Goal: Transaction & Acquisition: Purchase product/service

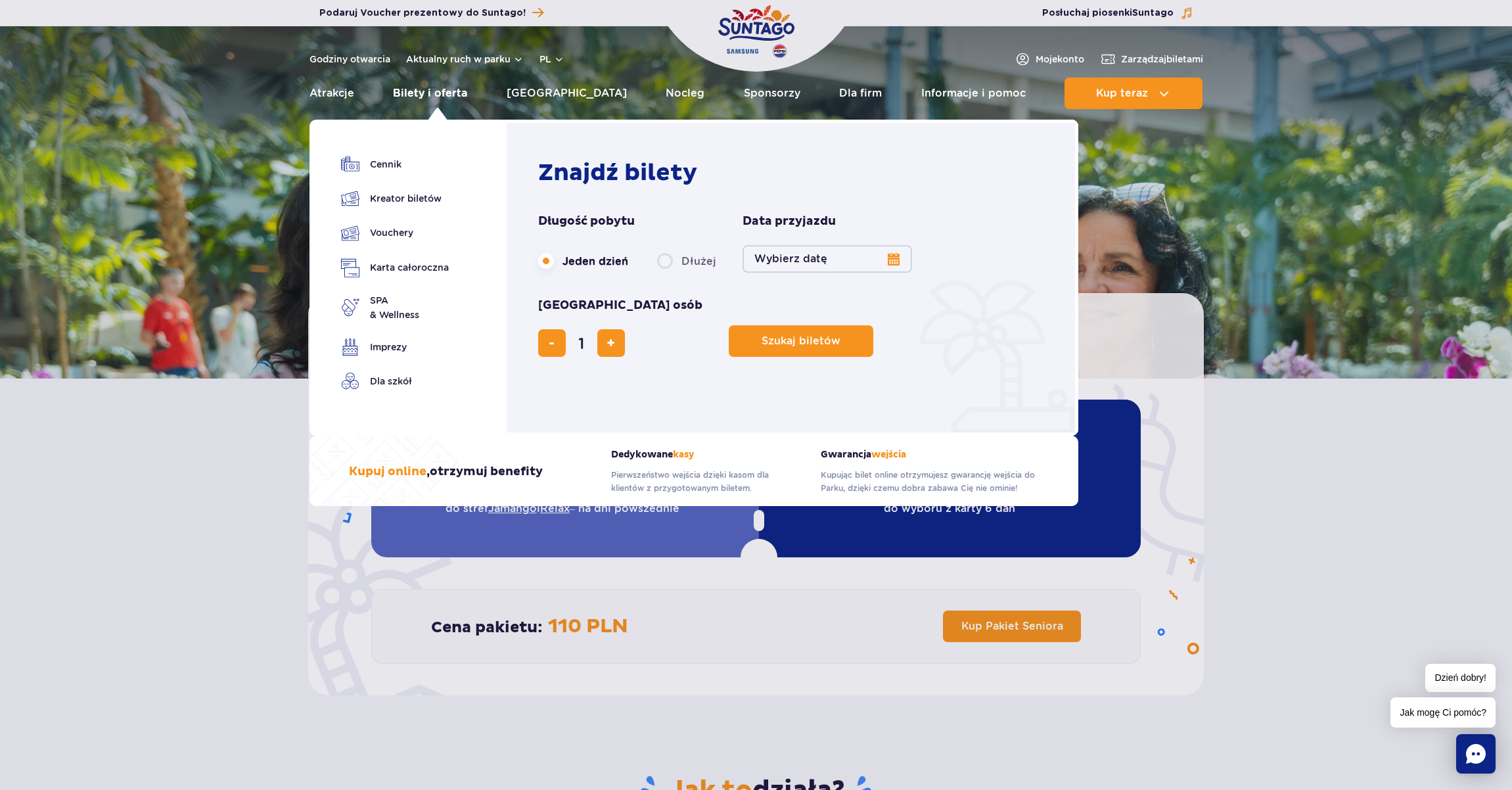
click at [447, 98] on link "Bilety i oferta" at bounding box center [430, 93] width 74 height 32
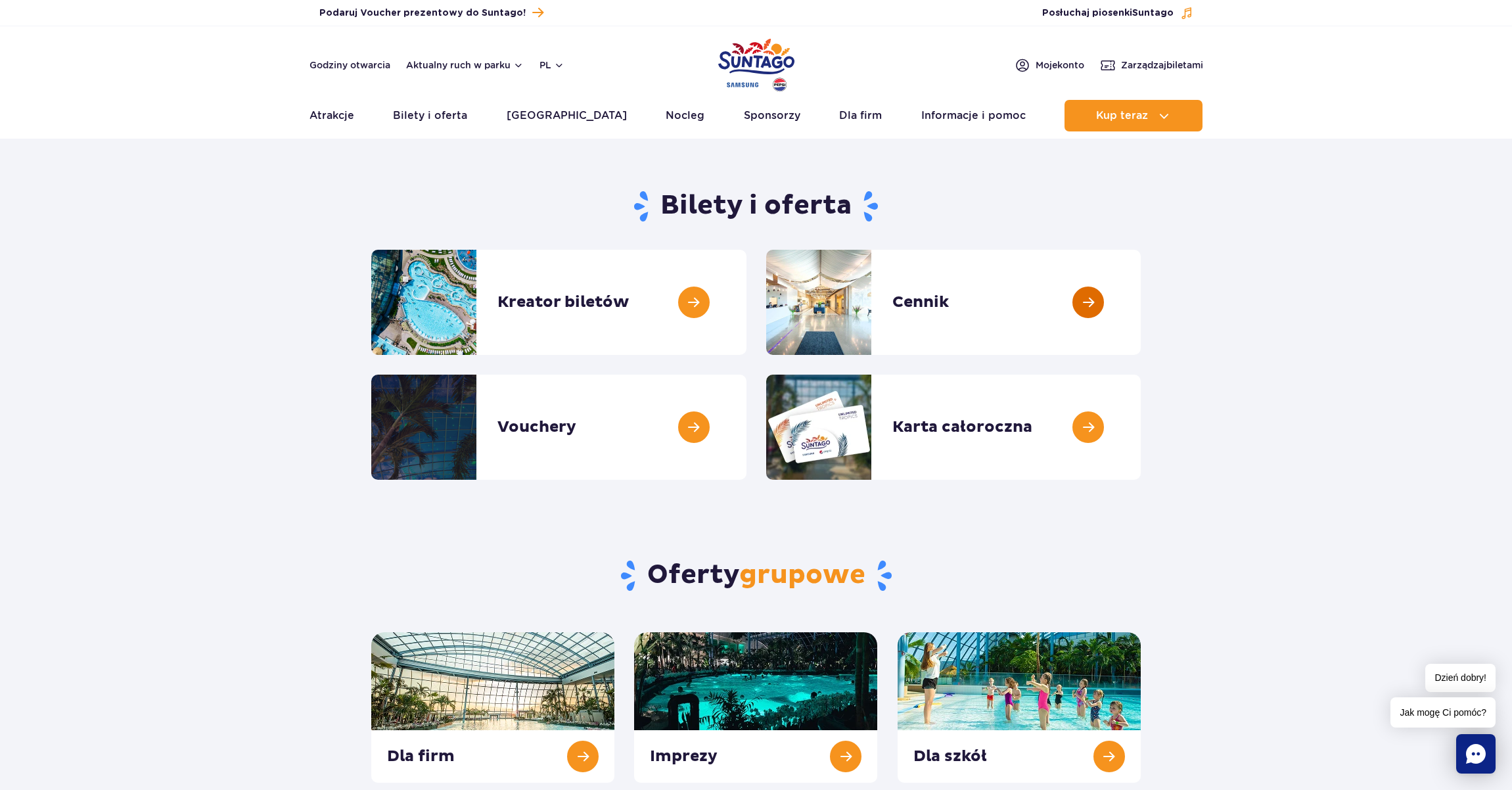
click at [1141, 301] on link at bounding box center [1141, 302] width 0 height 105
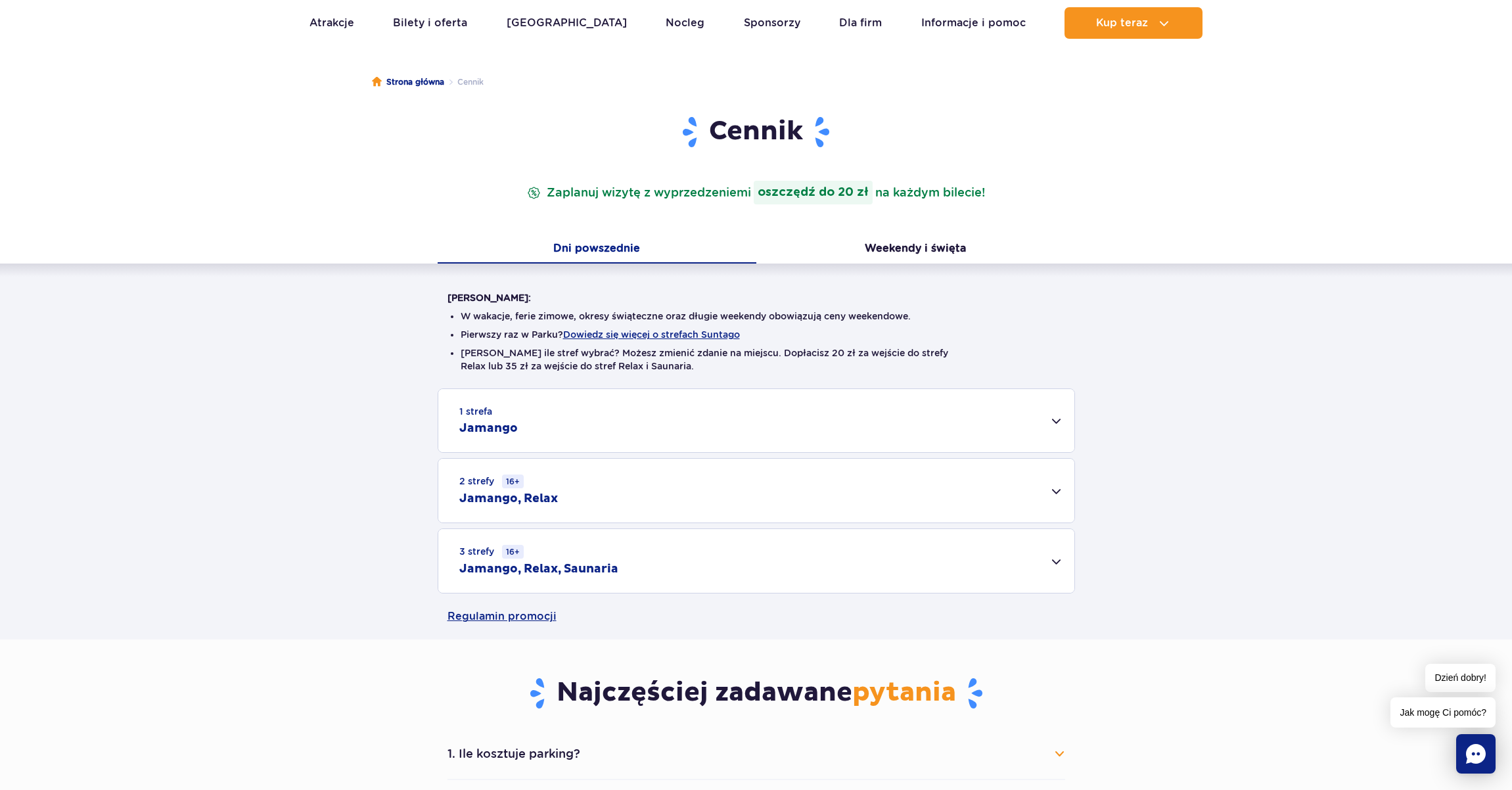
scroll to position [100, 0]
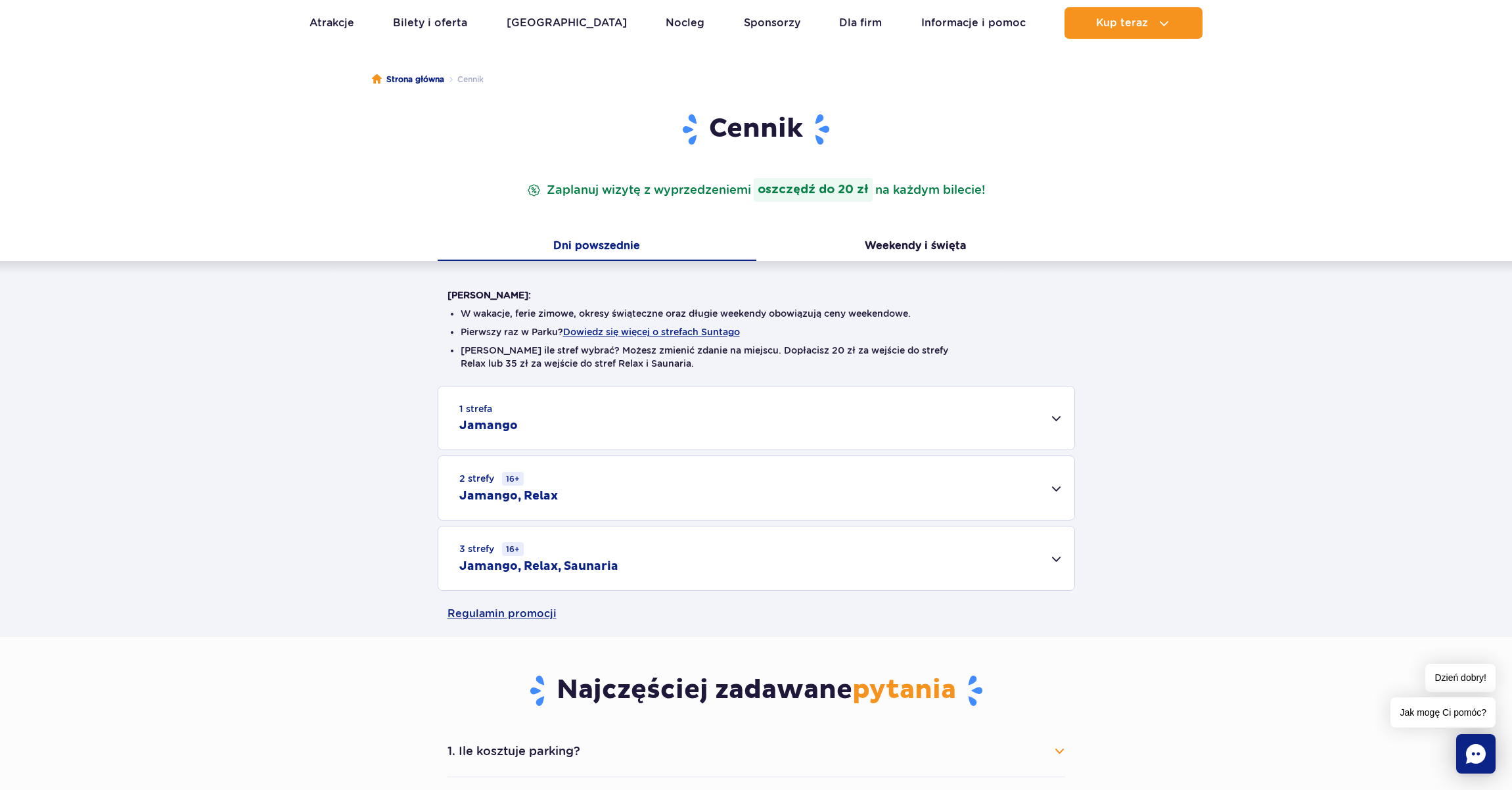
click at [656, 409] on div "1 strefa Jamango" at bounding box center [756, 418] width 636 height 63
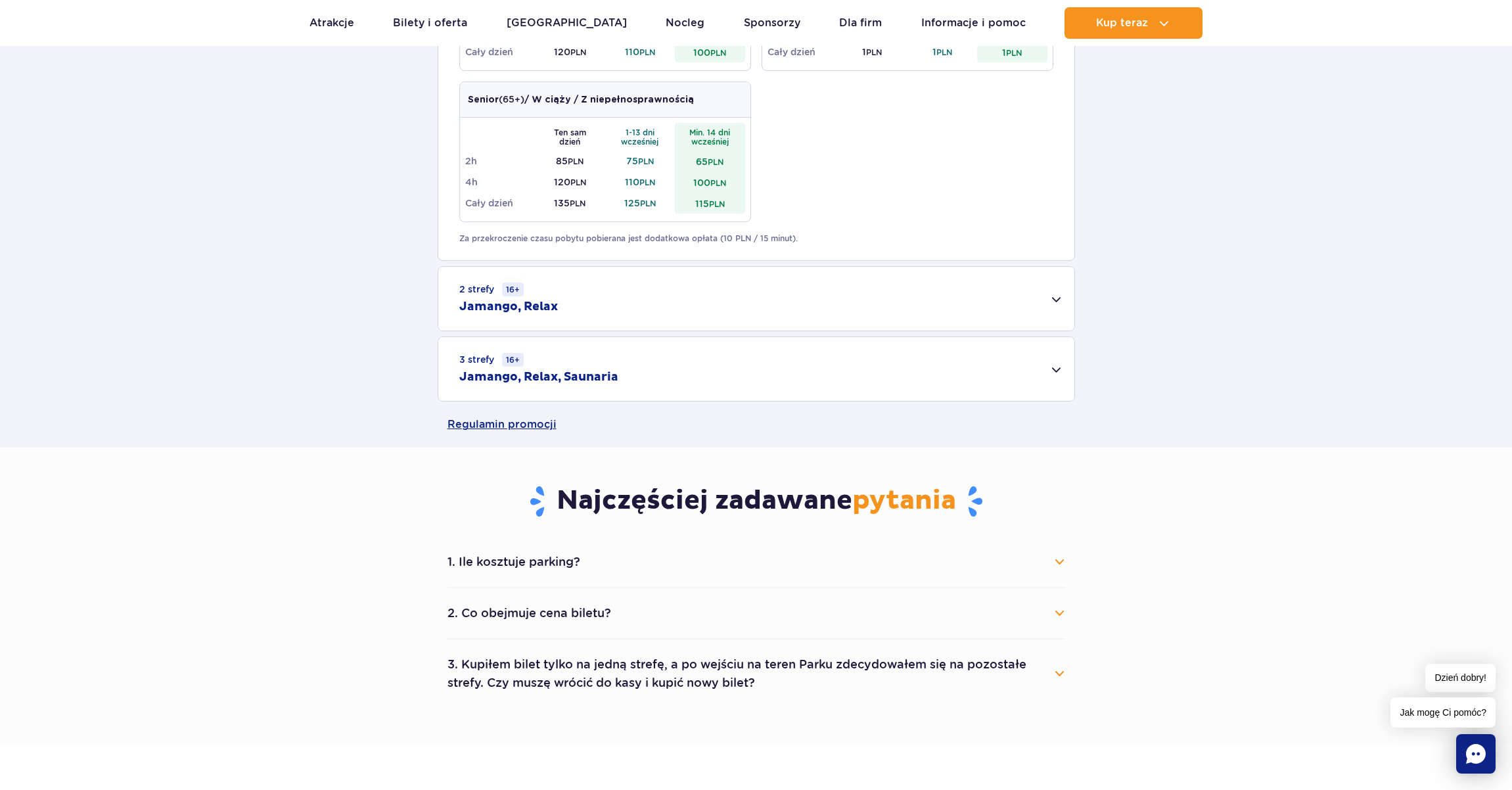
scroll to position [894, 0]
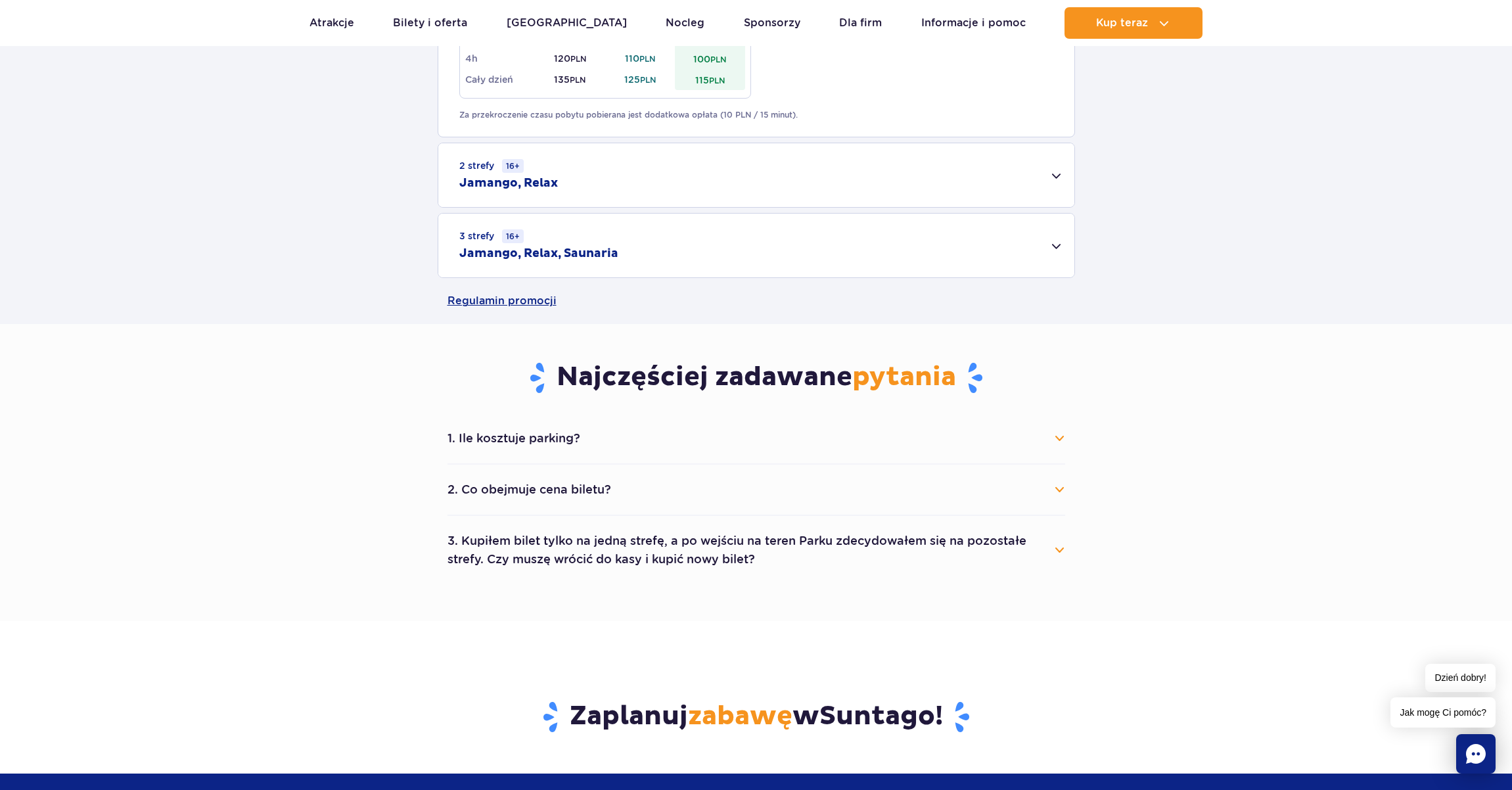
click at [596, 486] on button "2. Co obejmuje cena biletu?" at bounding box center [756, 489] width 618 height 28
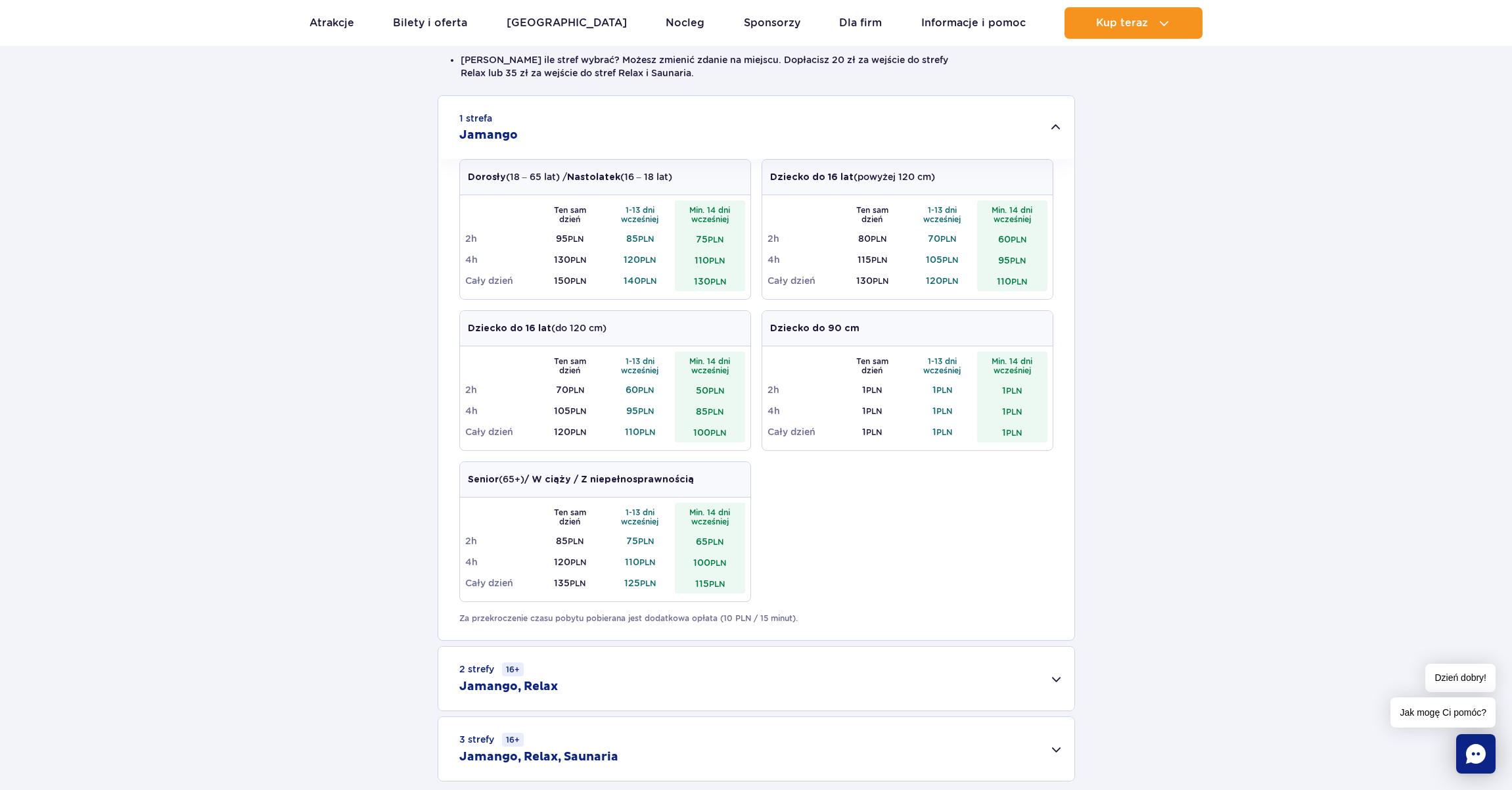
scroll to position [0, 0]
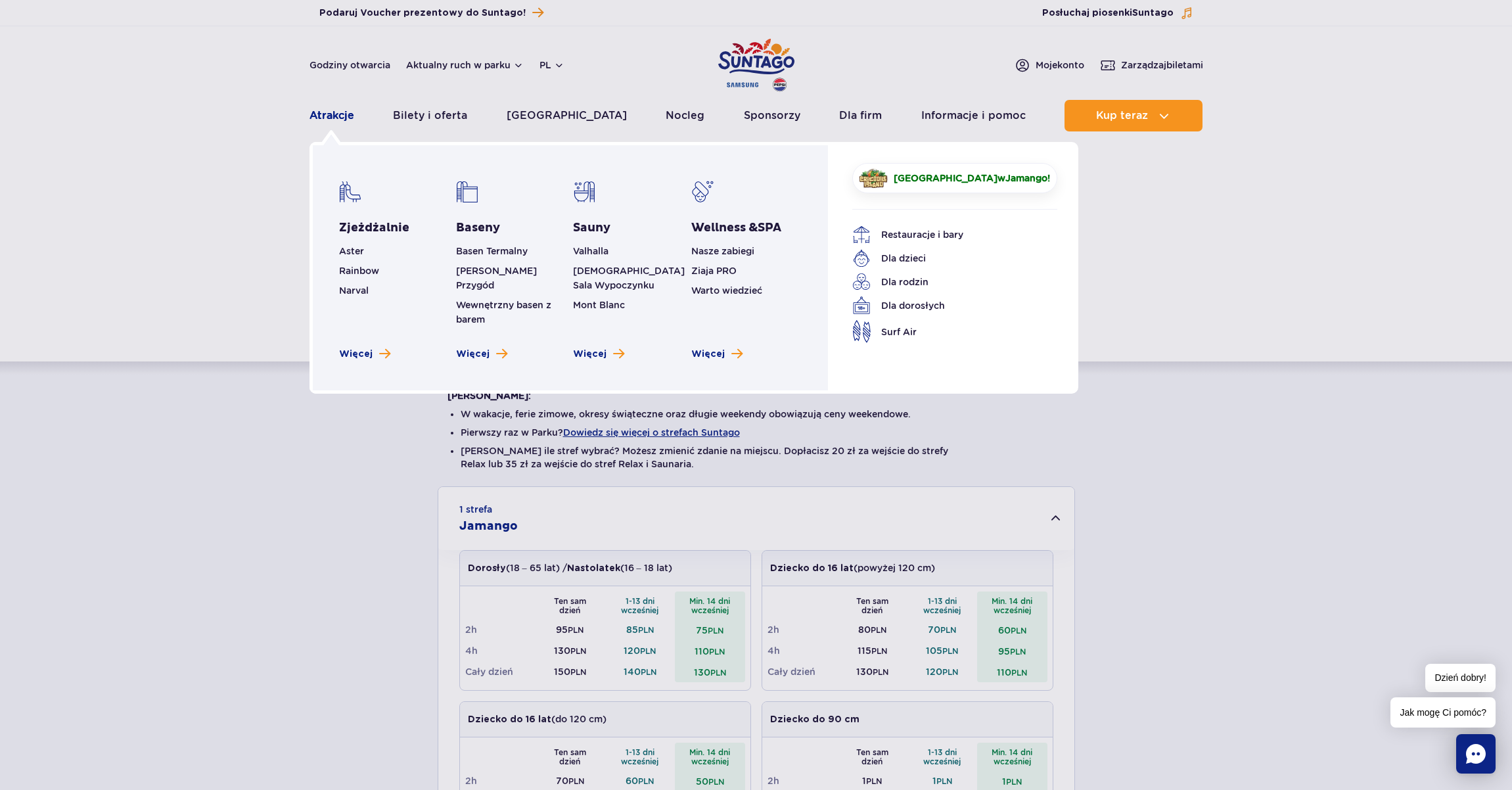
click at [313, 114] on link "Atrakcje" at bounding box center [332, 116] width 45 height 32
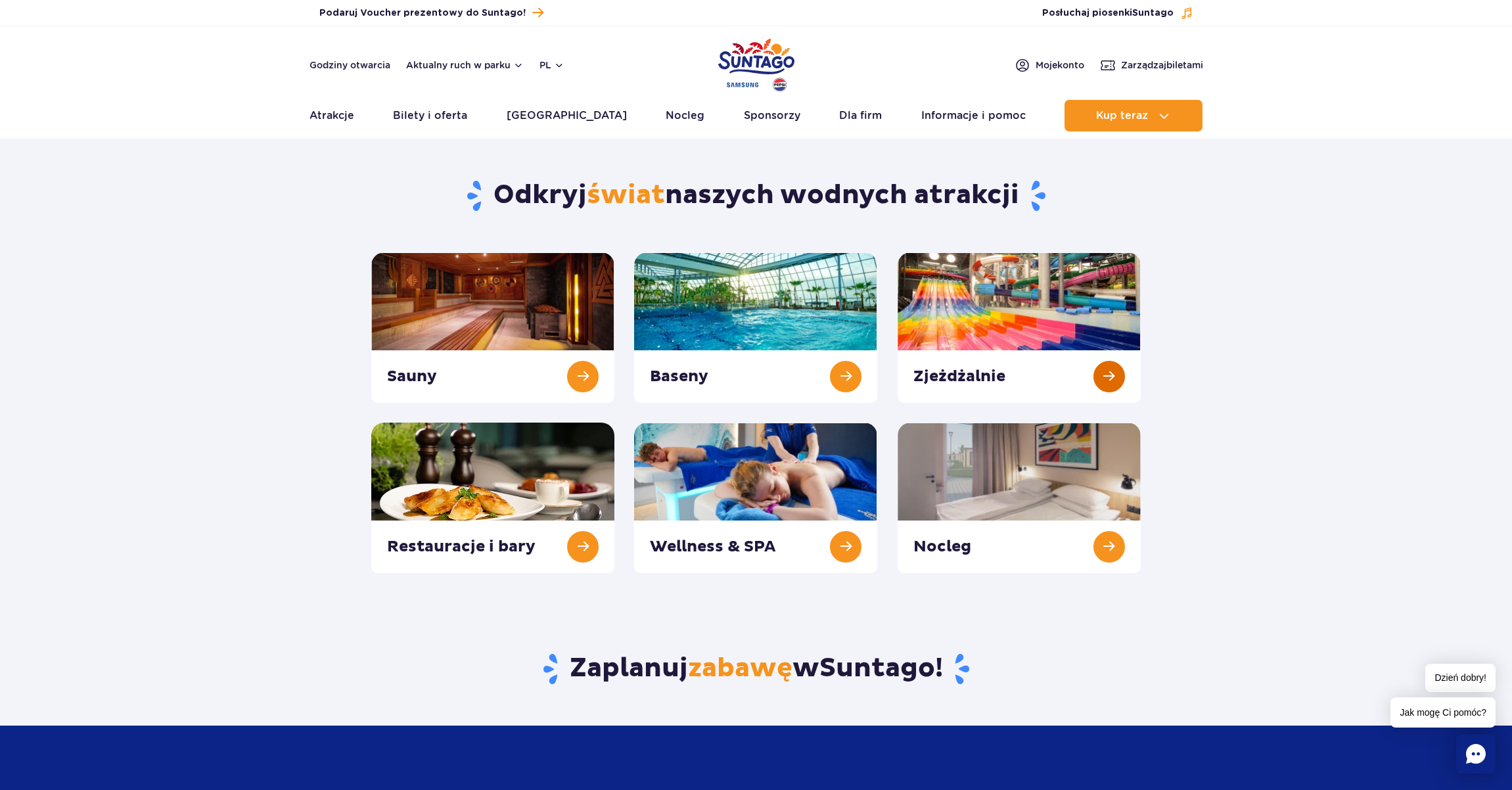
click at [993, 296] on link at bounding box center [1020, 327] width 244 height 150
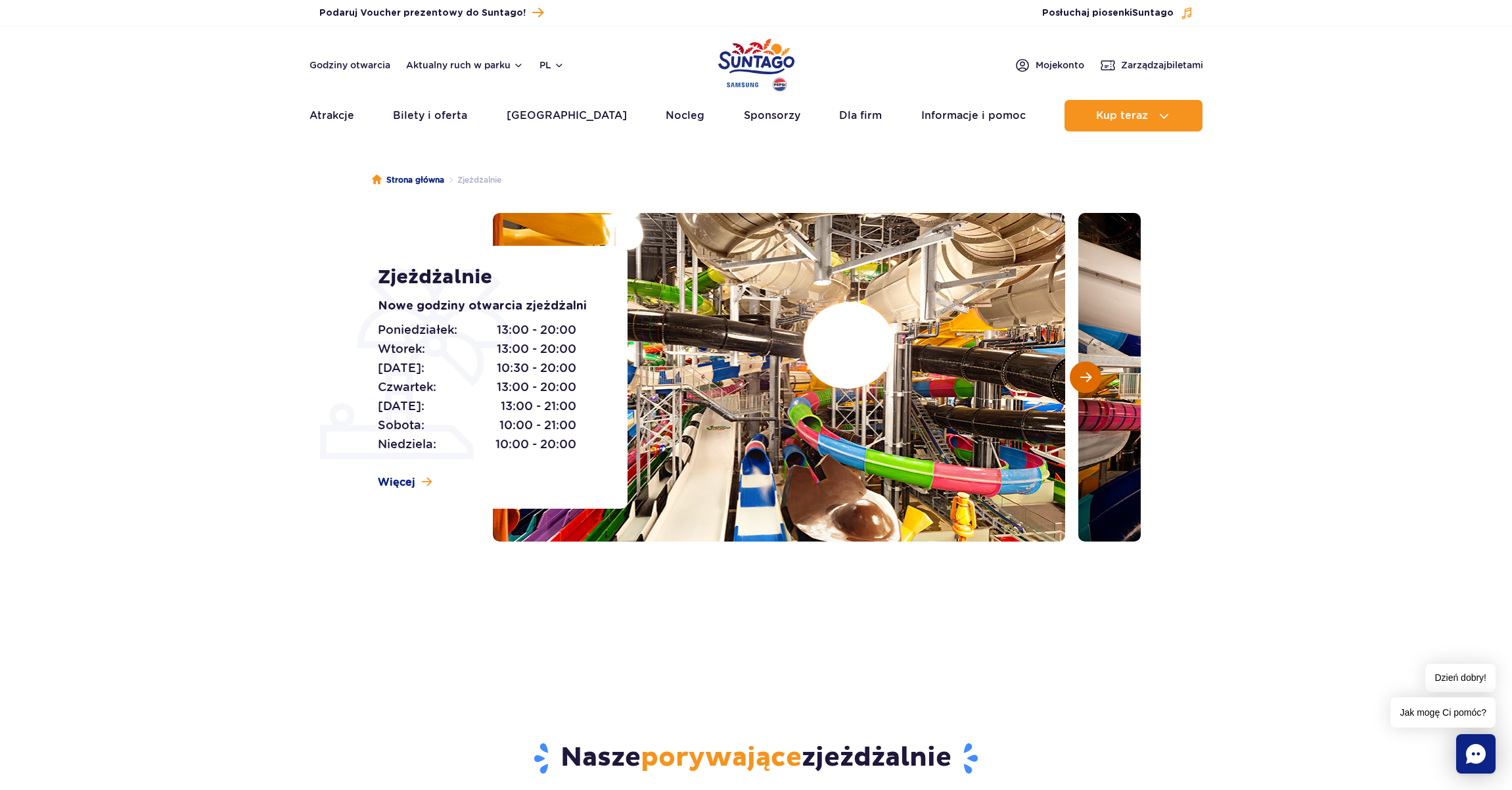
click at [1089, 376] on span "Następny slajd" at bounding box center [1085, 377] width 11 height 12
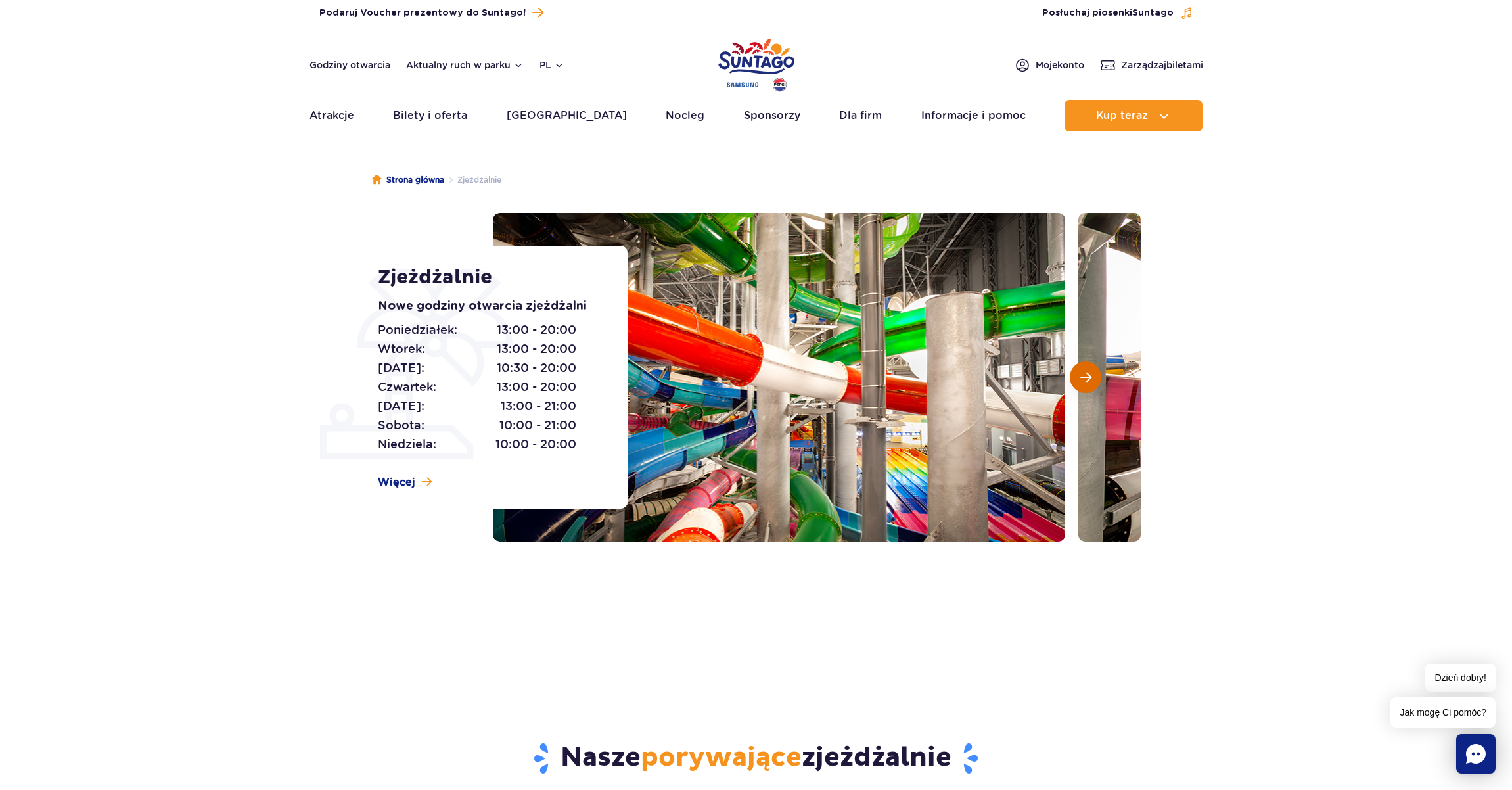
click at [1089, 376] on span "Następny slajd" at bounding box center [1085, 377] width 11 height 12
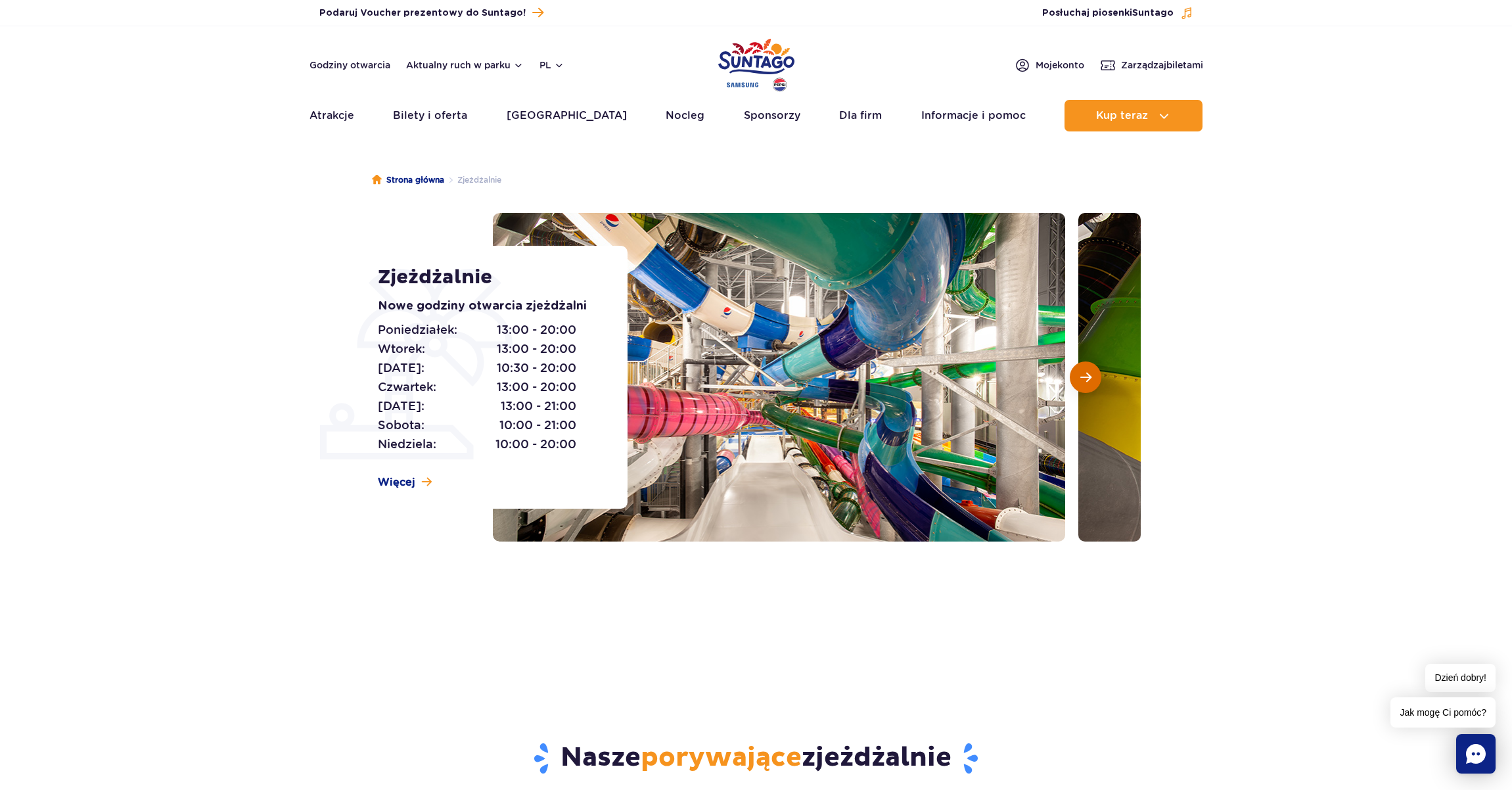
click at [1089, 376] on span "Następny slajd" at bounding box center [1085, 377] width 11 height 12
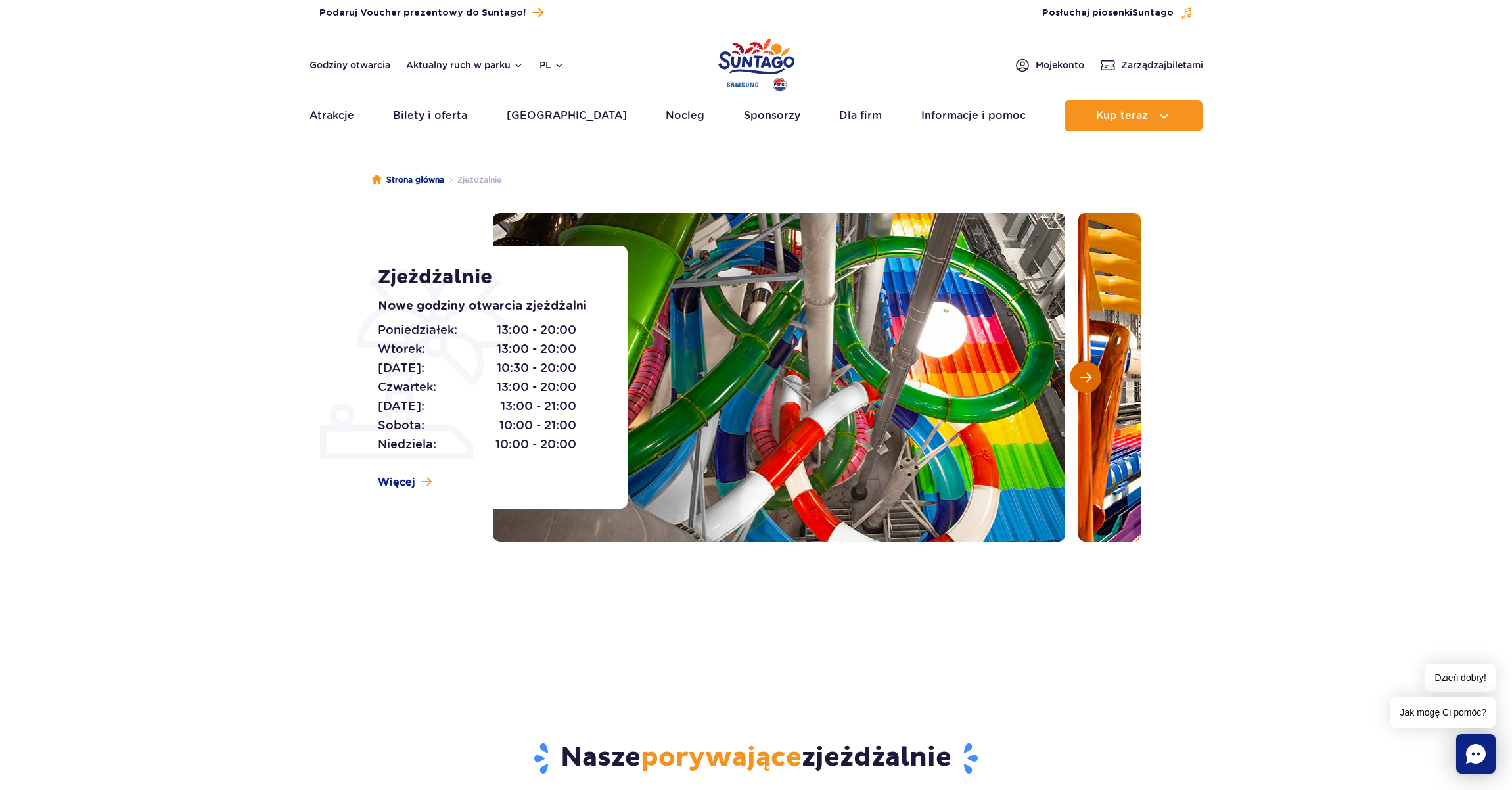
click at [1089, 376] on span "Następny slajd" at bounding box center [1085, 377] width 11 height 12
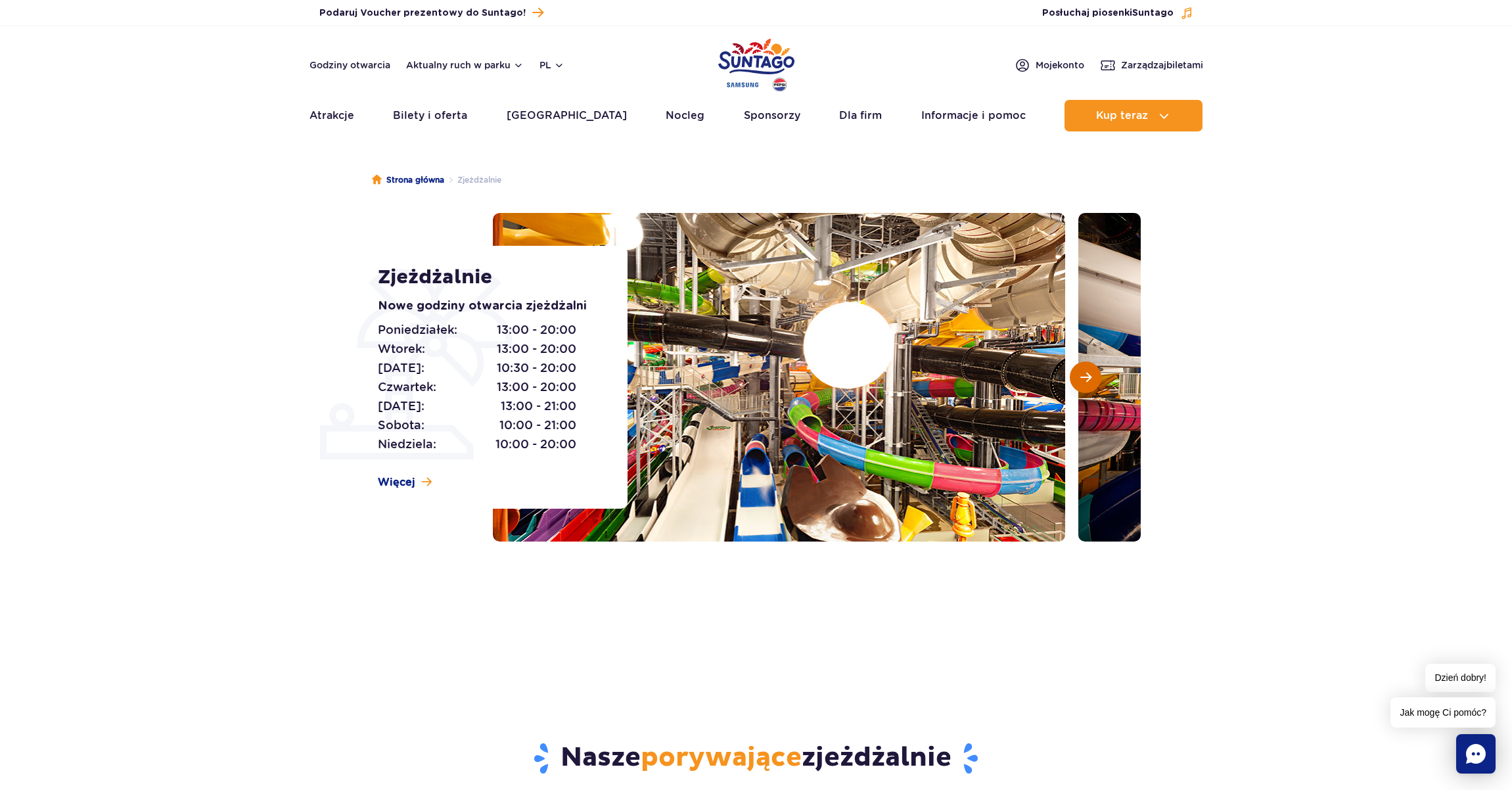
click at [1089, 376] on span "Następny slajd" at bounding box center [1085, 377] width 11 height 12
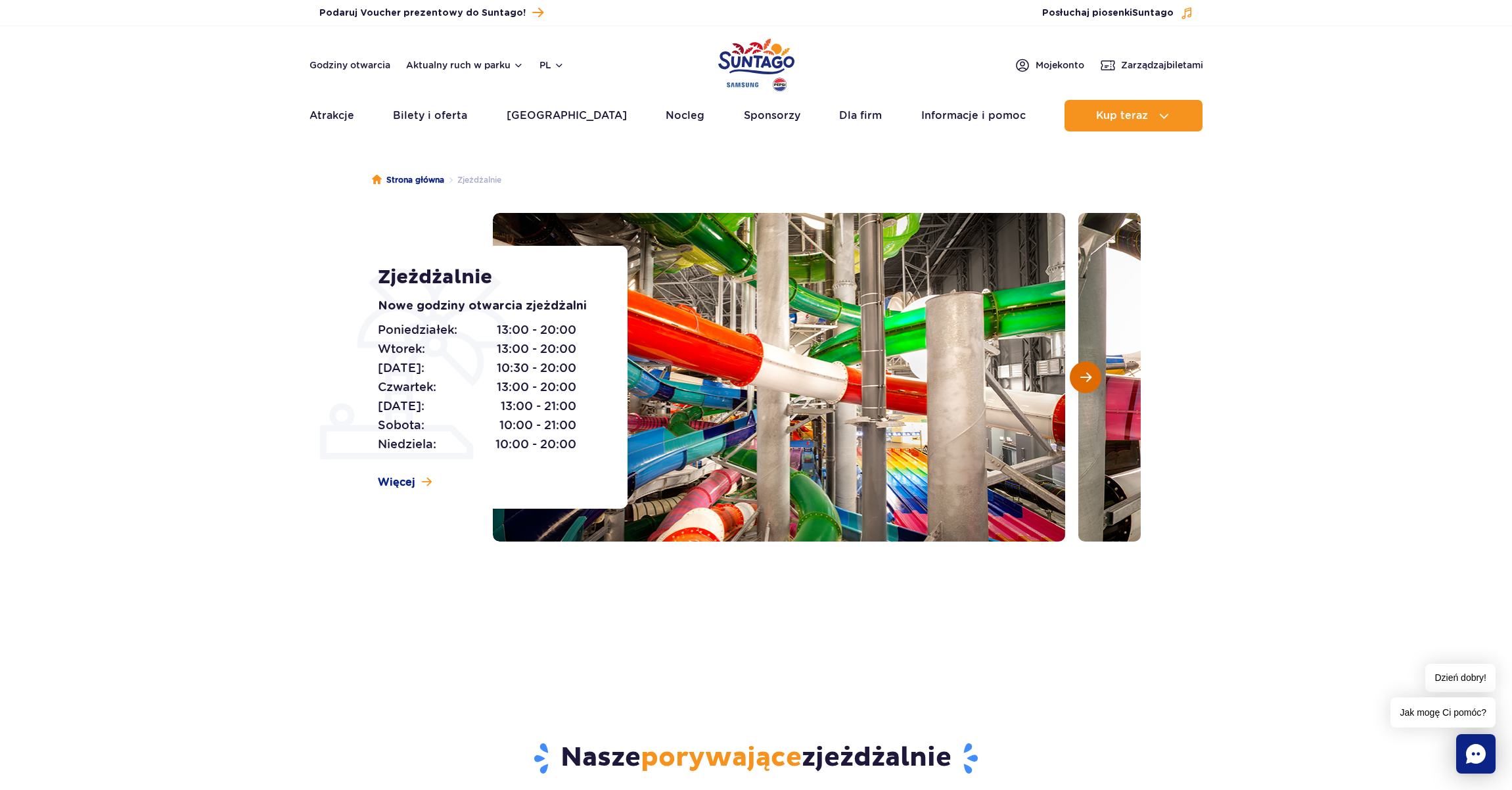
click at [1089, 376] on span "Następny slajd" at bounding box center [1085, 377] width 11 height 12
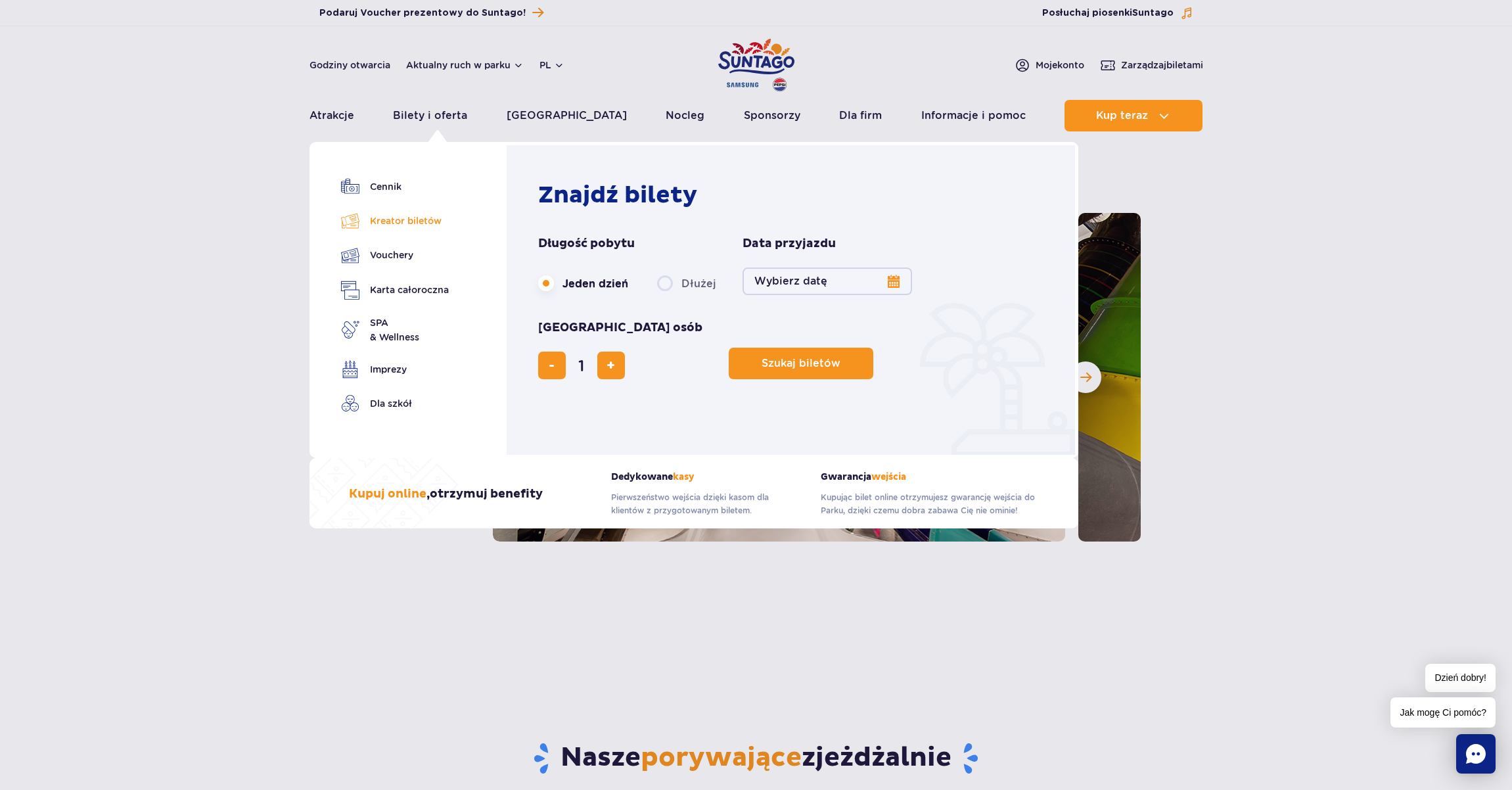
click at [414, 218] on link "Kreator biletów" at bounding box center [395, 220] width 108 height 18
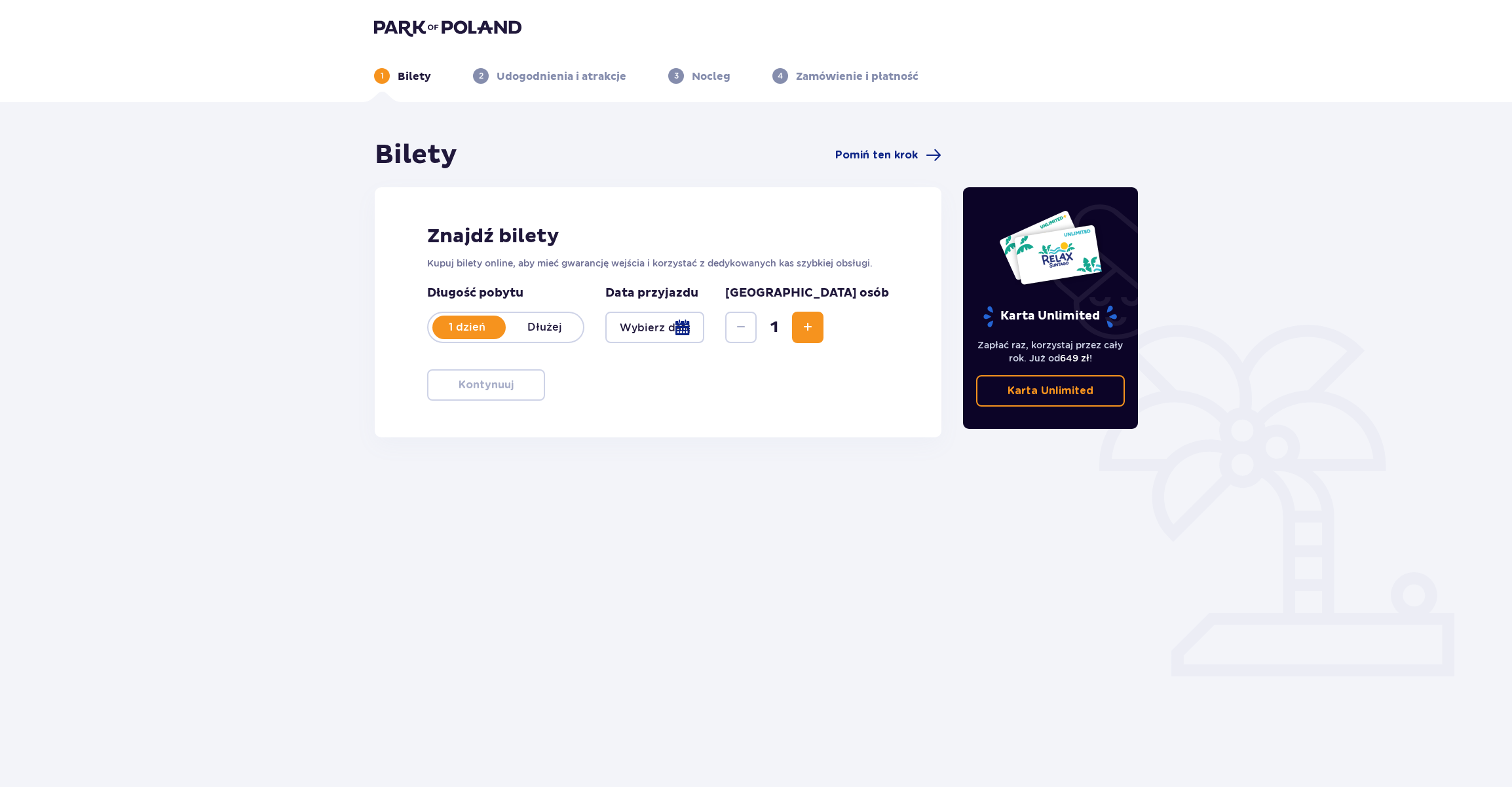
click at [704, 323] on div at bounding box center [654, 327] width 99 height 32
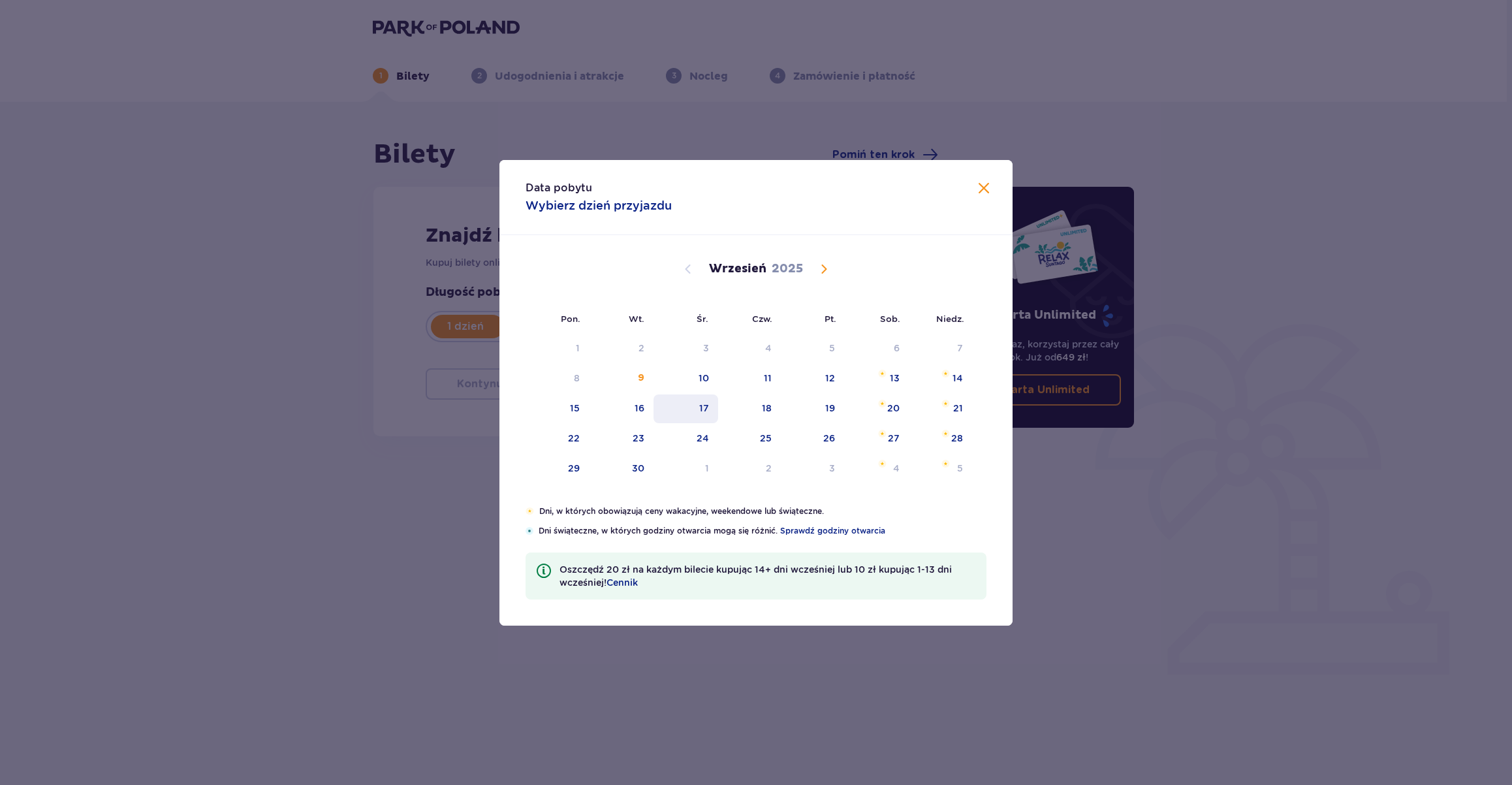
click at [712, 406] on div "17" at bounding box center [685, 408] width 64 height 28
type input "17.09.25"
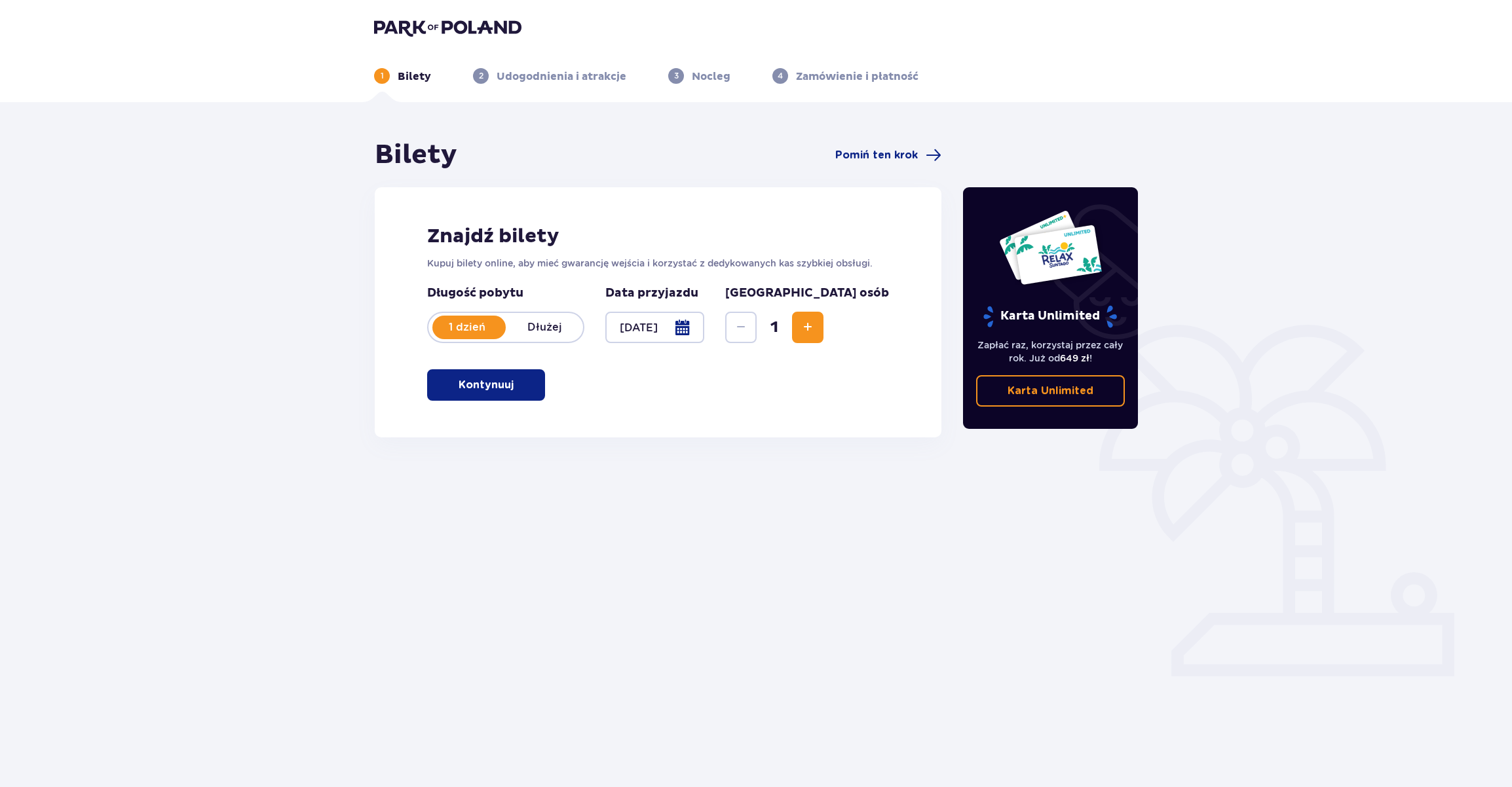
click at [524, 383] on button "Kontynuuj" at bounding box center [485, 384] width 118 height 32
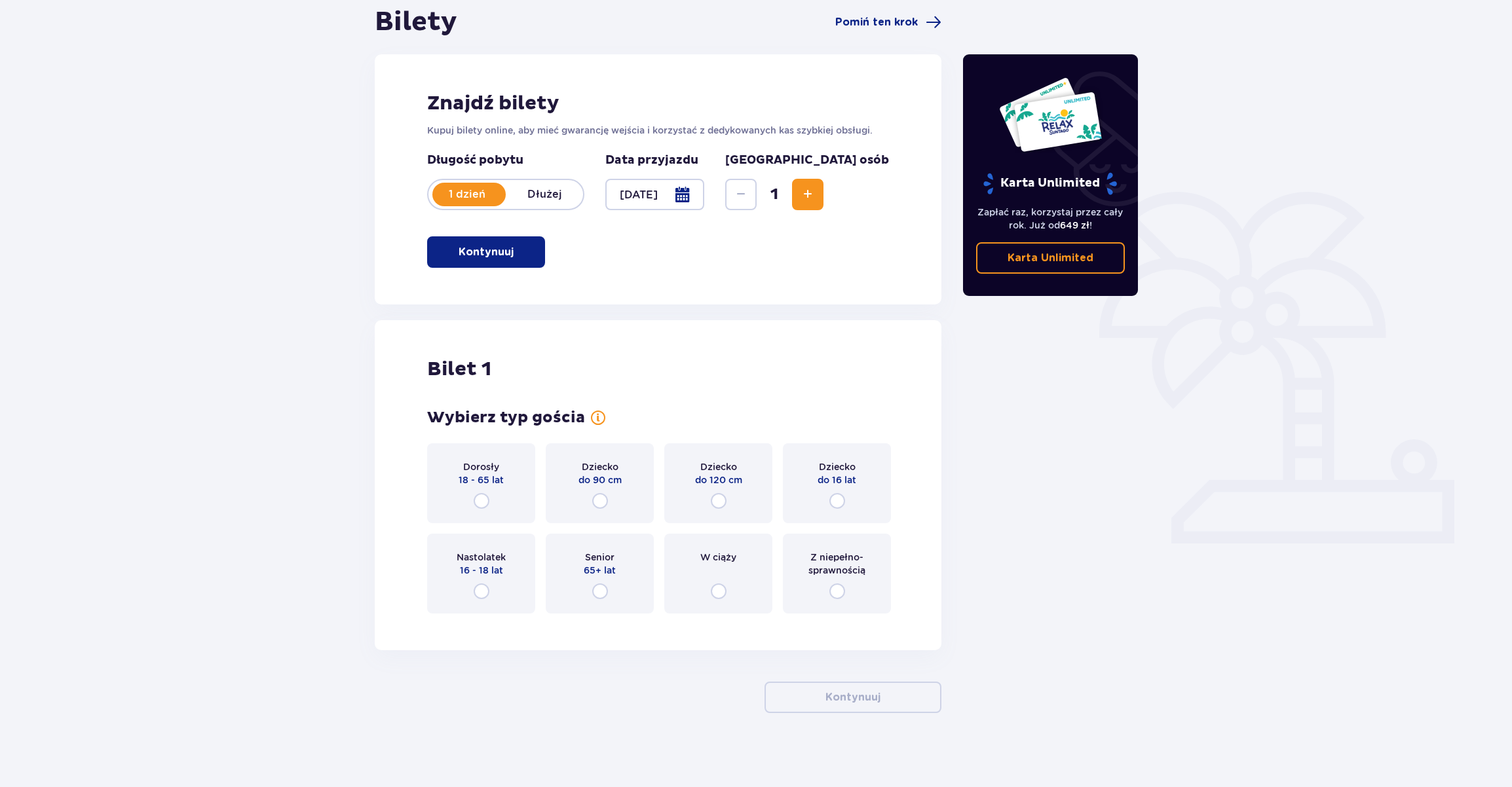
scroll to position [138, 0]
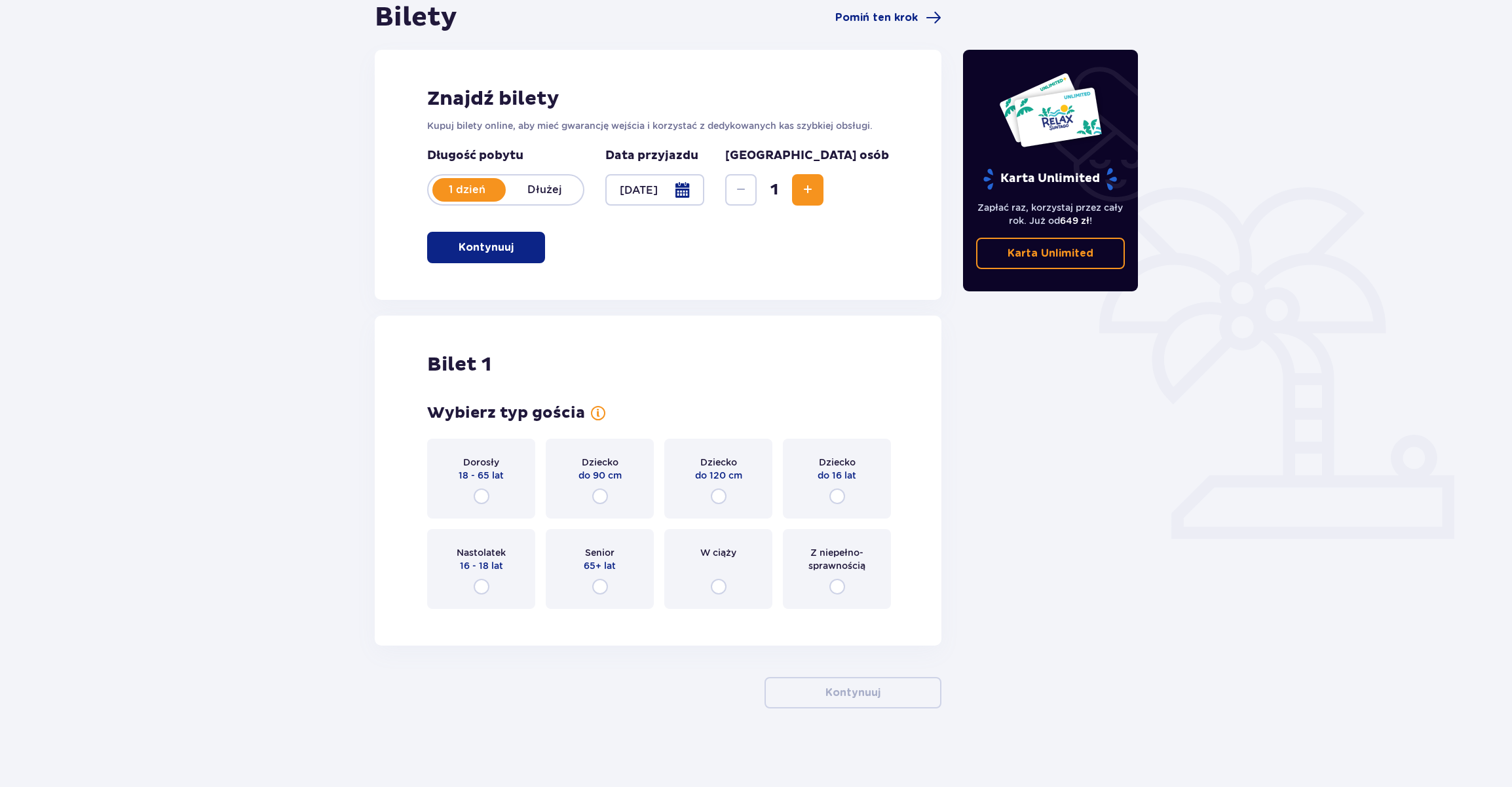
click at [489, 498] on div "Dorosły 18 - 65 lat" at bounding box center [481, 478] width 108 height 80
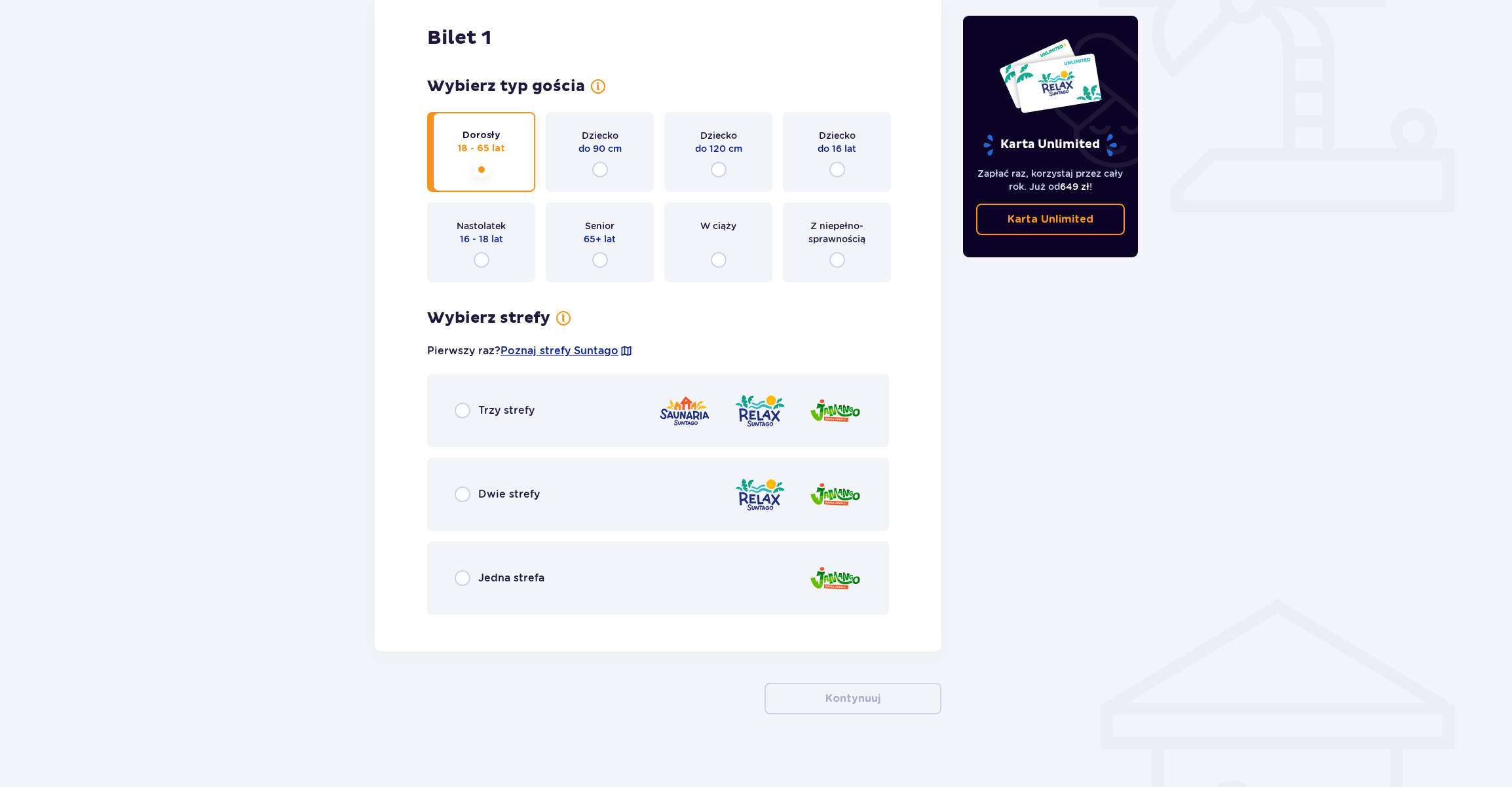
scroll to position [470, 0]
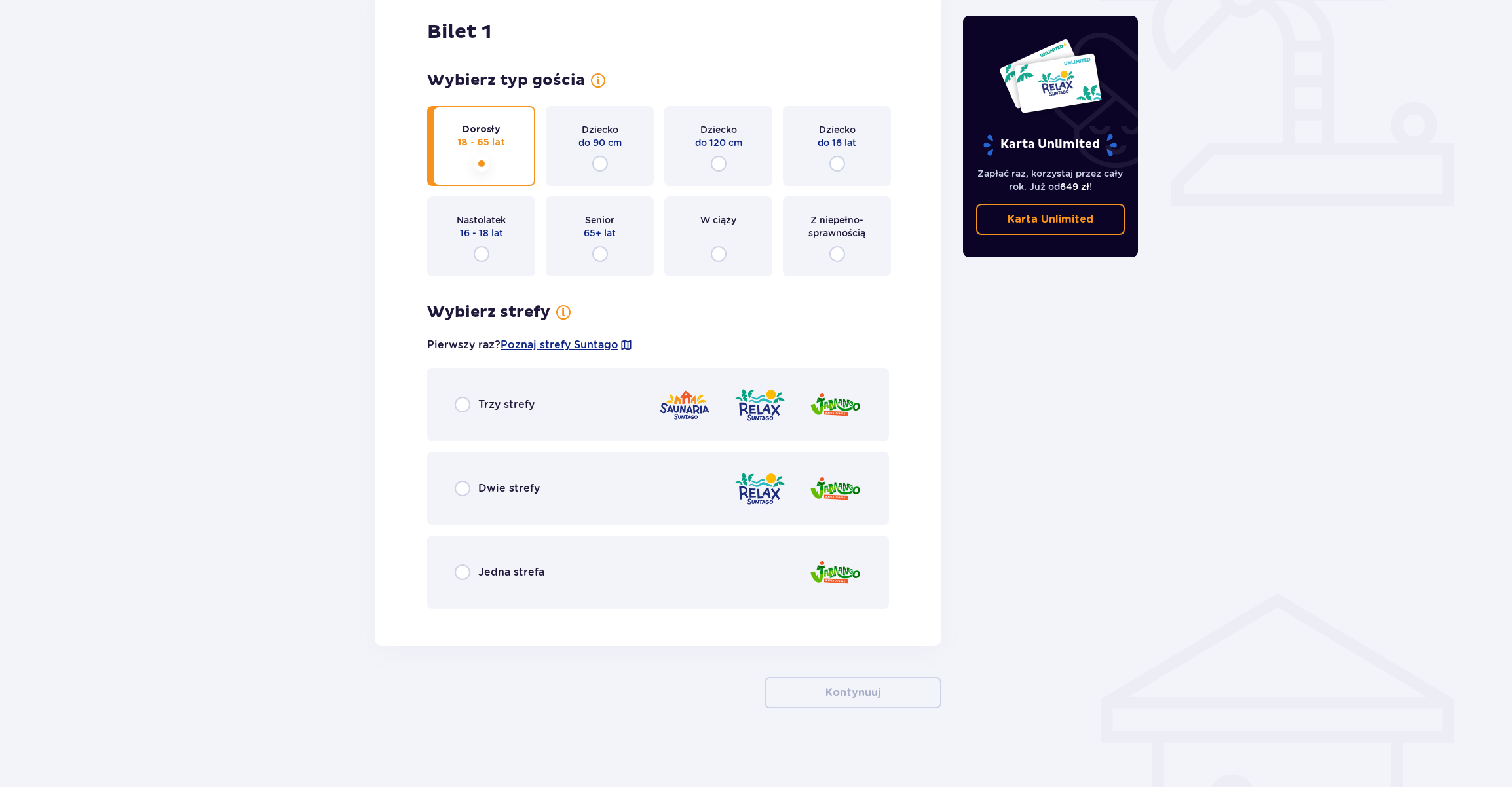
click at [471, 573] on div "Jedna strefa" at bounding box center [499, 572] width 89 height 15
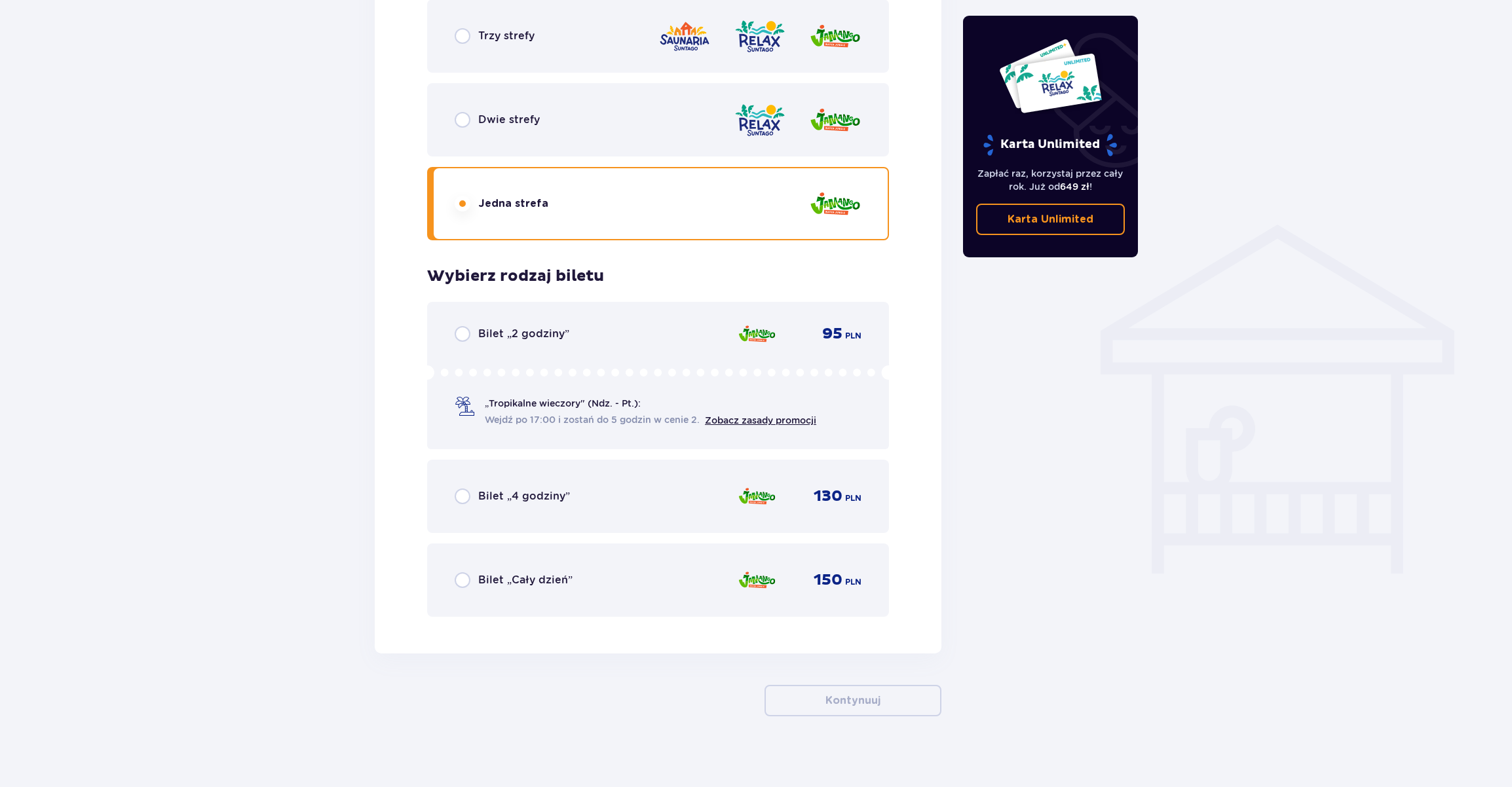
scroll to position [846, 0]
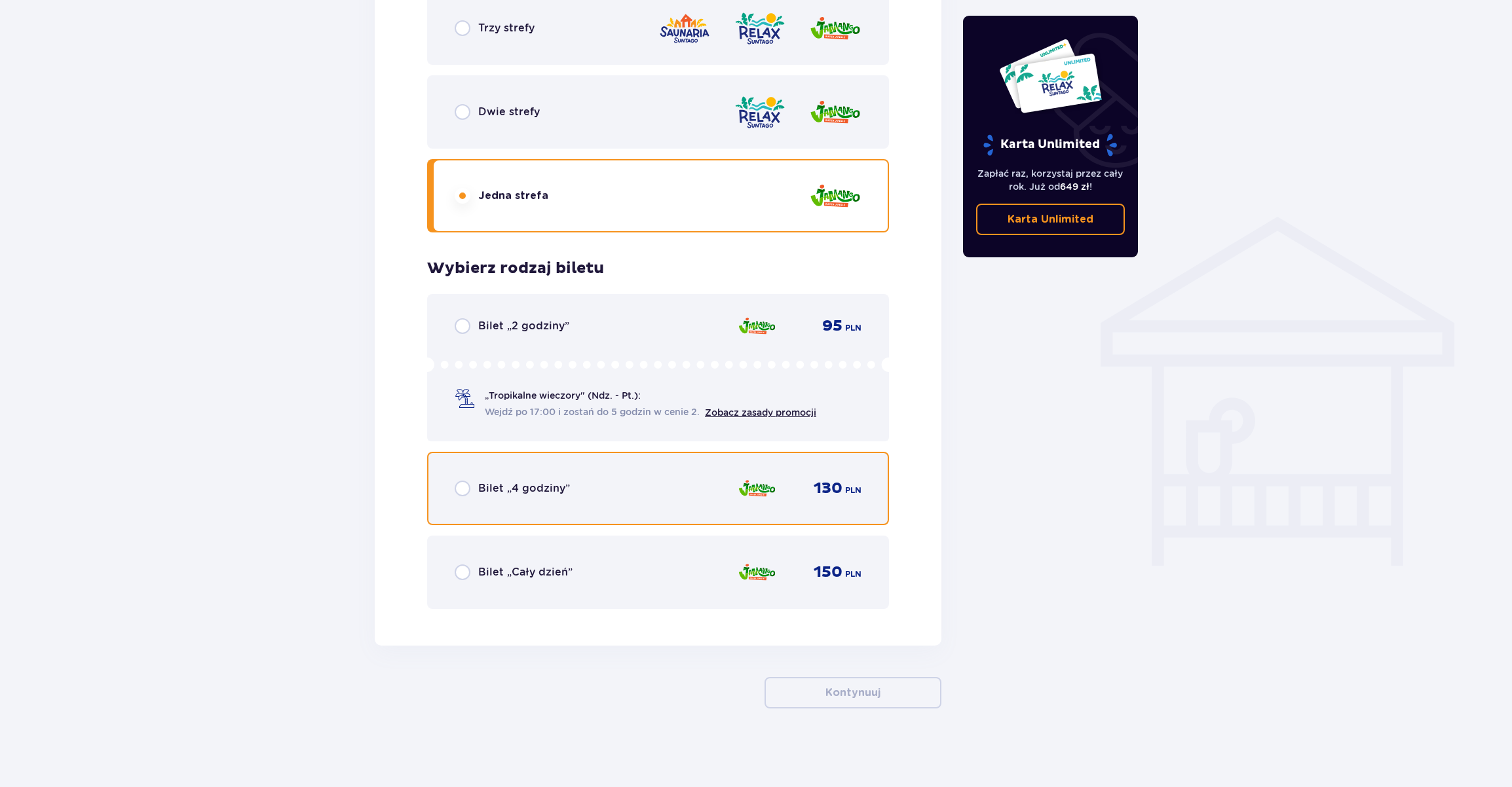
click at [463, 488] on input "radio" at bounding box center [462, 489] width 15 height 15
radio input "true"
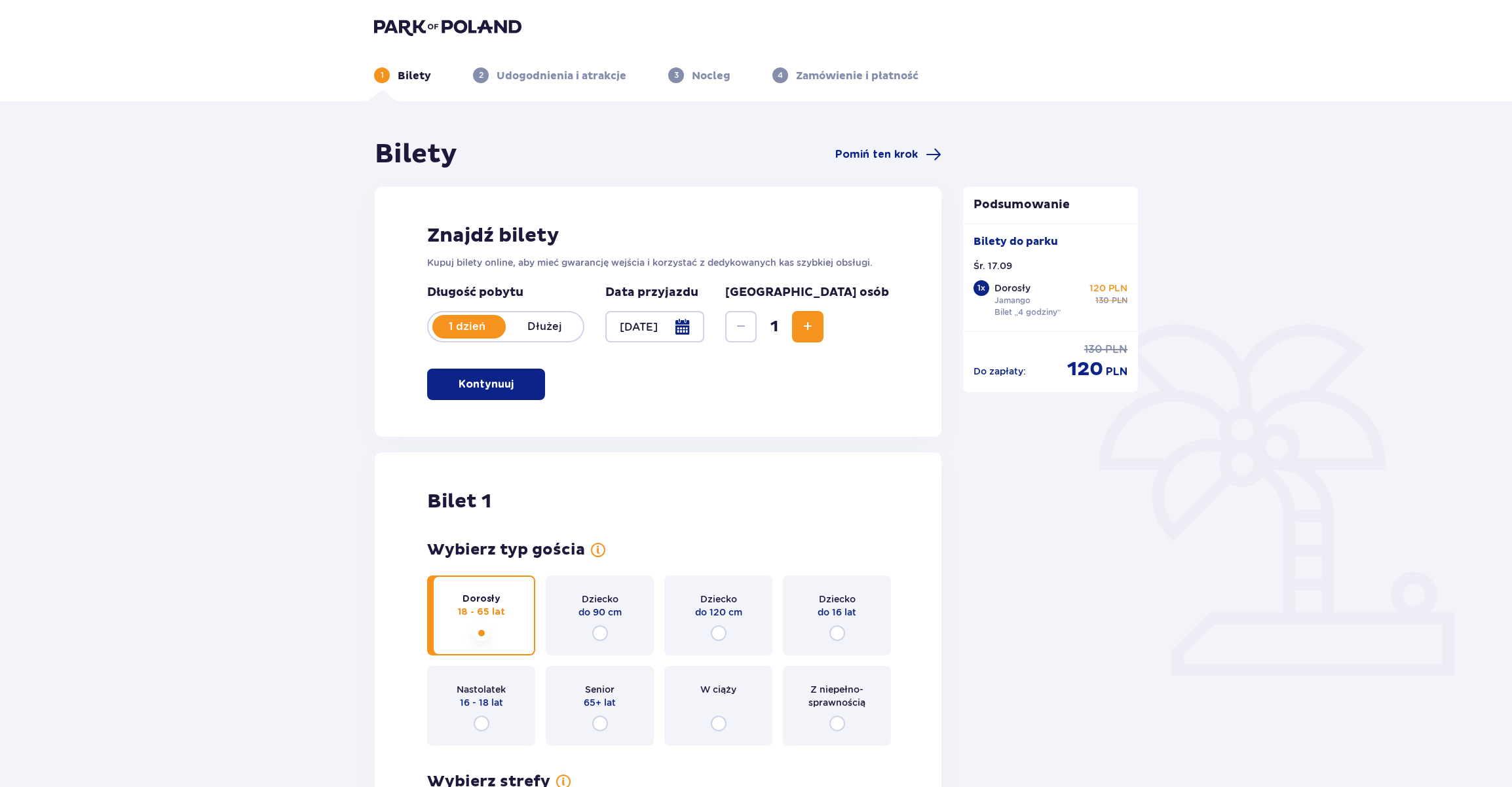
scroll to position [0, 0]
click at [374, 24] on img at bounding box center [447, 27] width 147 height 18
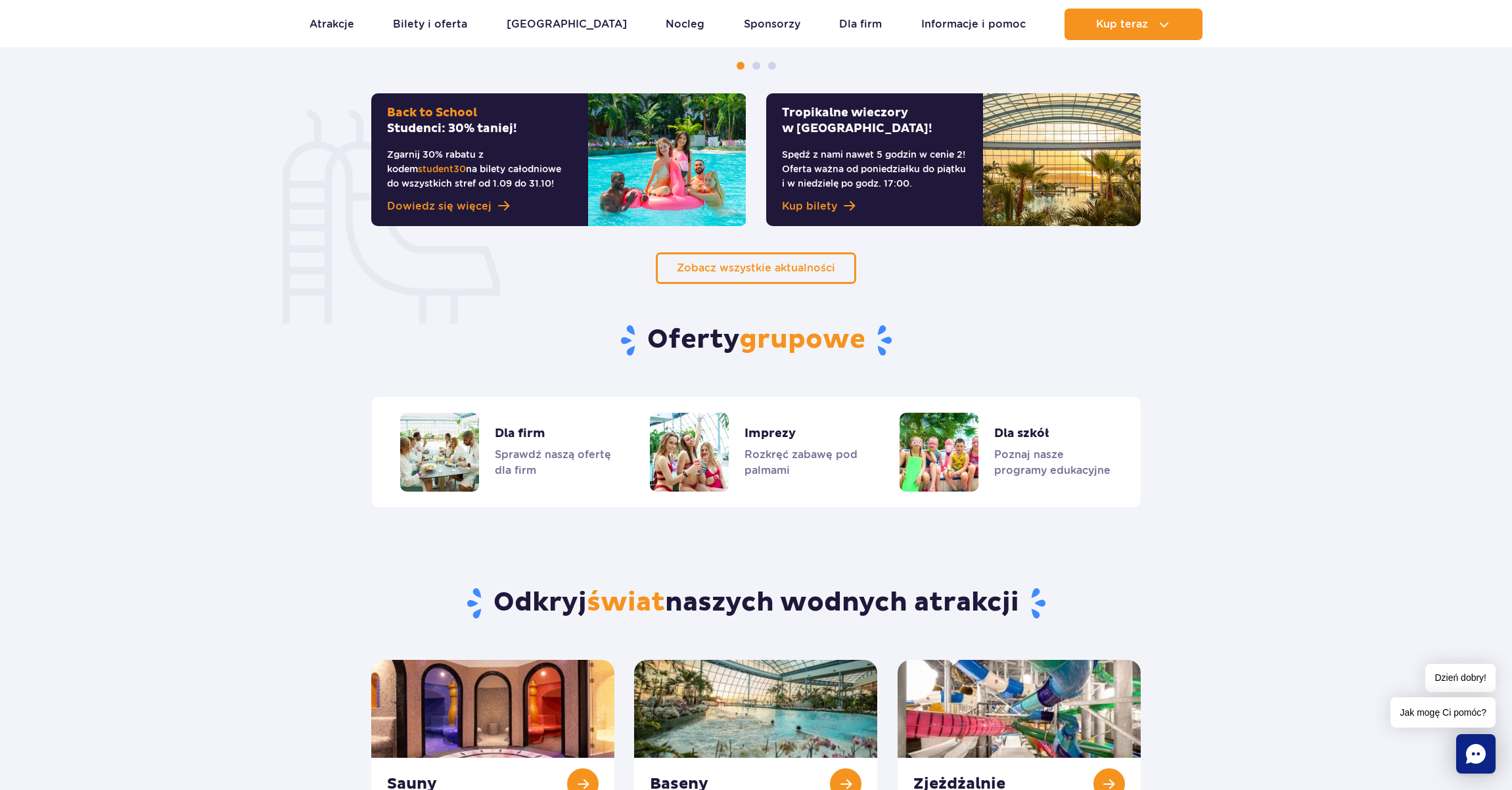
scroll to position [1162, 0]
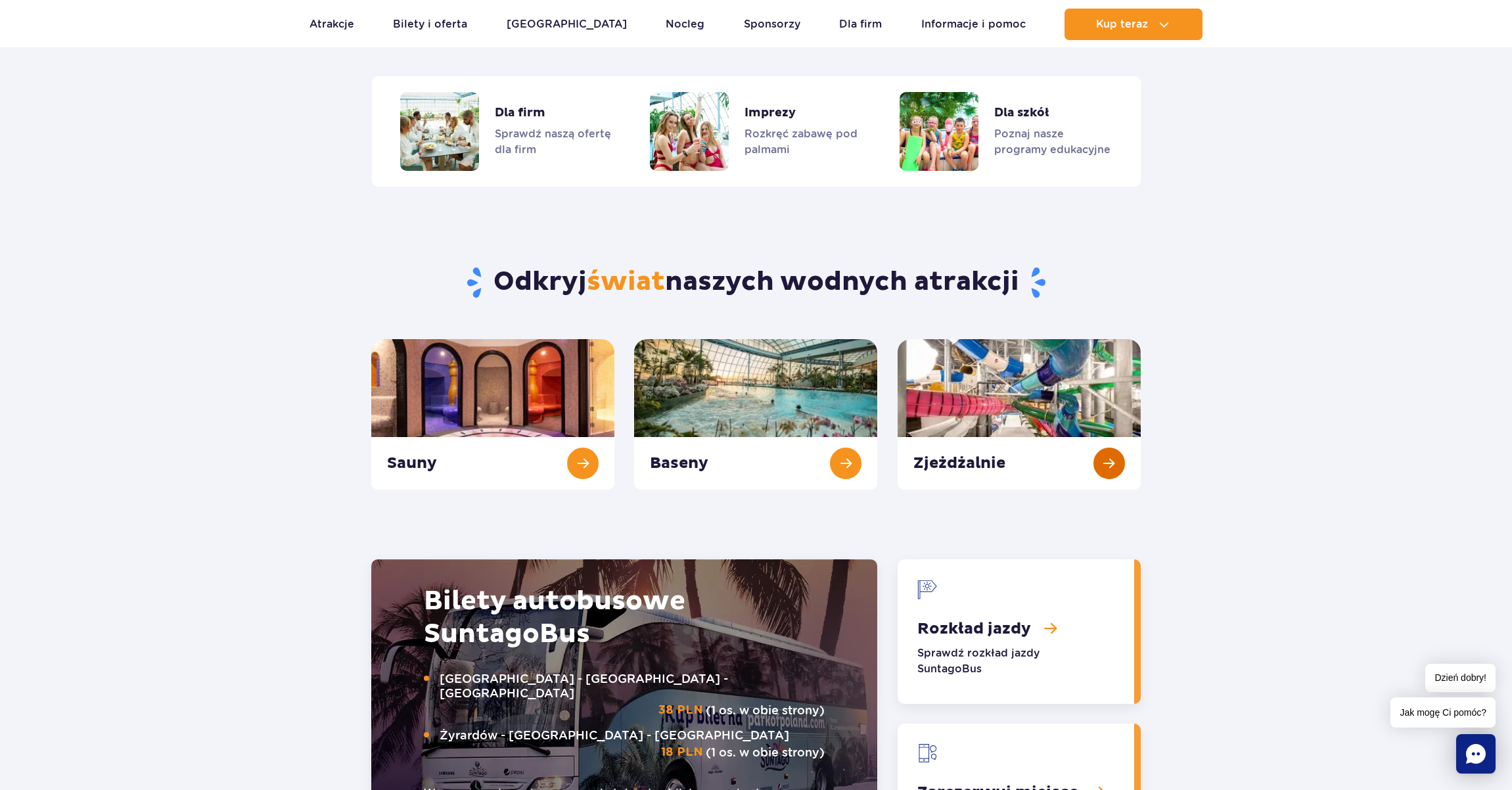
click at [984, 373] on link "Zjeżdżalnie" at bounding box center [1020, 414] width 244 height 150
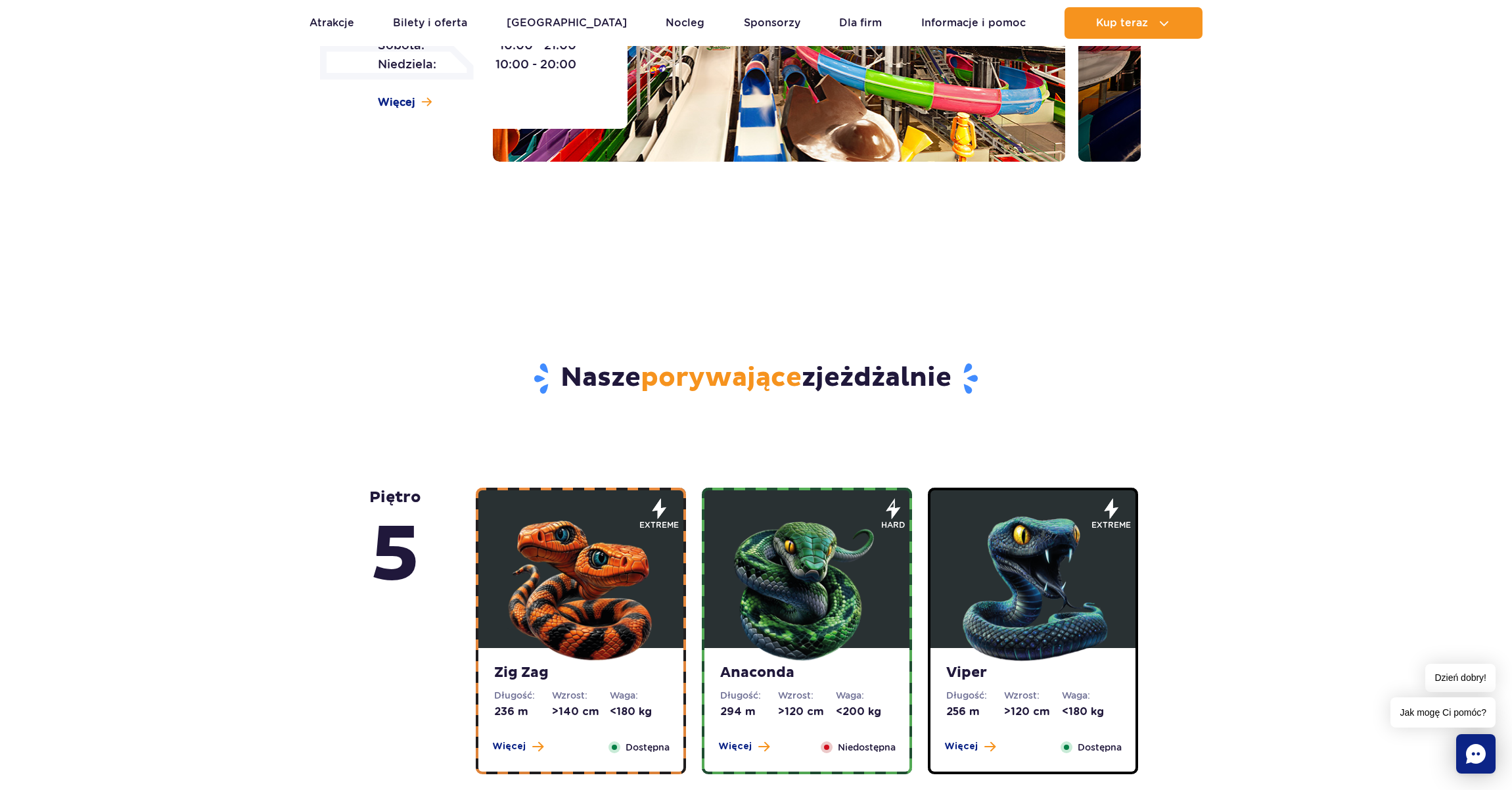
scroll to position [368, 0]
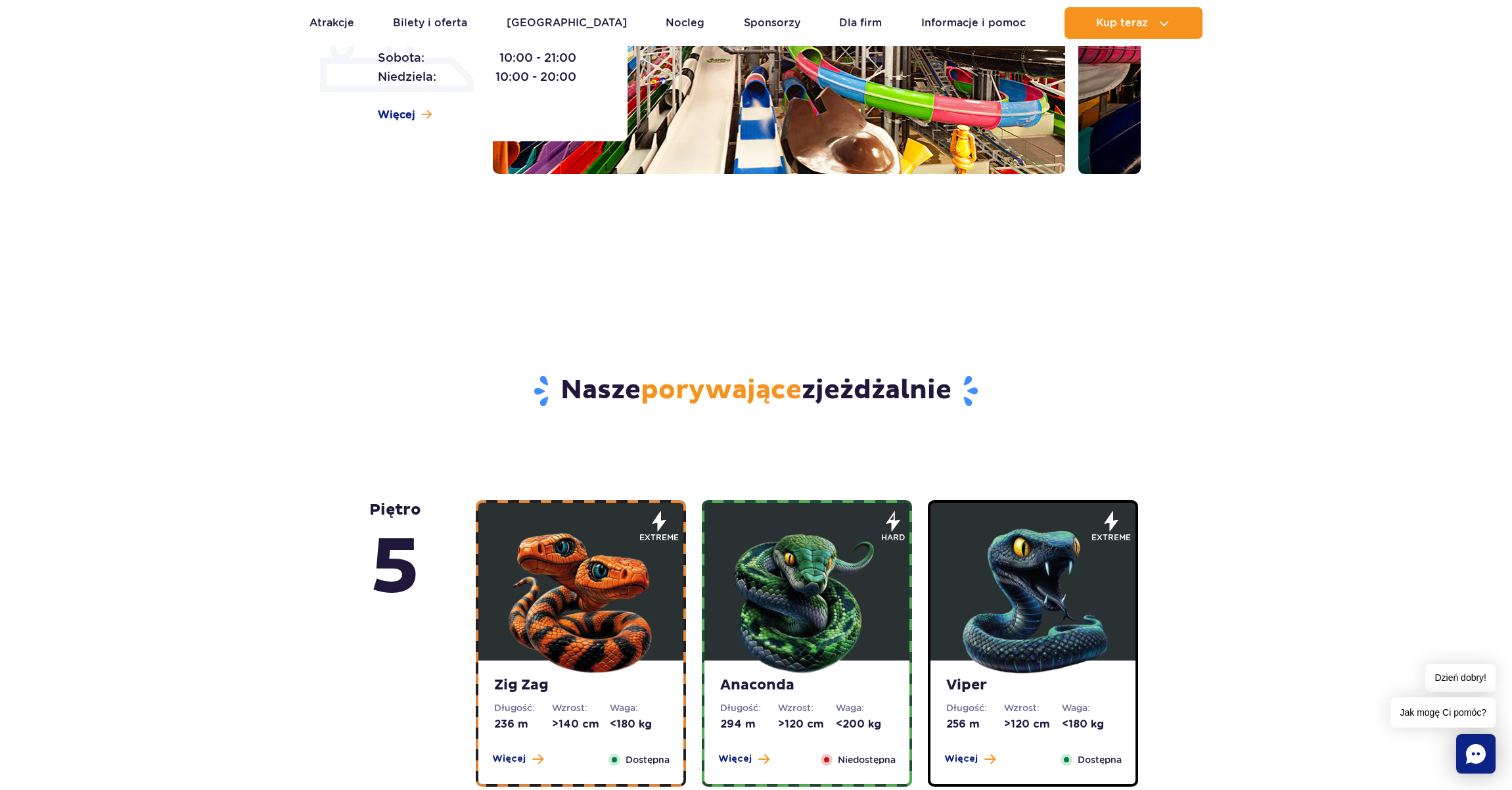
click at [407, 103] on div "Zjeżdżalnie Nowe godziny otwarcia zjeżdżalni [DATE]: 13:00 - 20:00 [DATE]: 13:0…" at bounding box center [495, 9] width 266 height 262
click at [408, 118] on span "Więcej" at bounding box center [396, 115] width 37 height 15
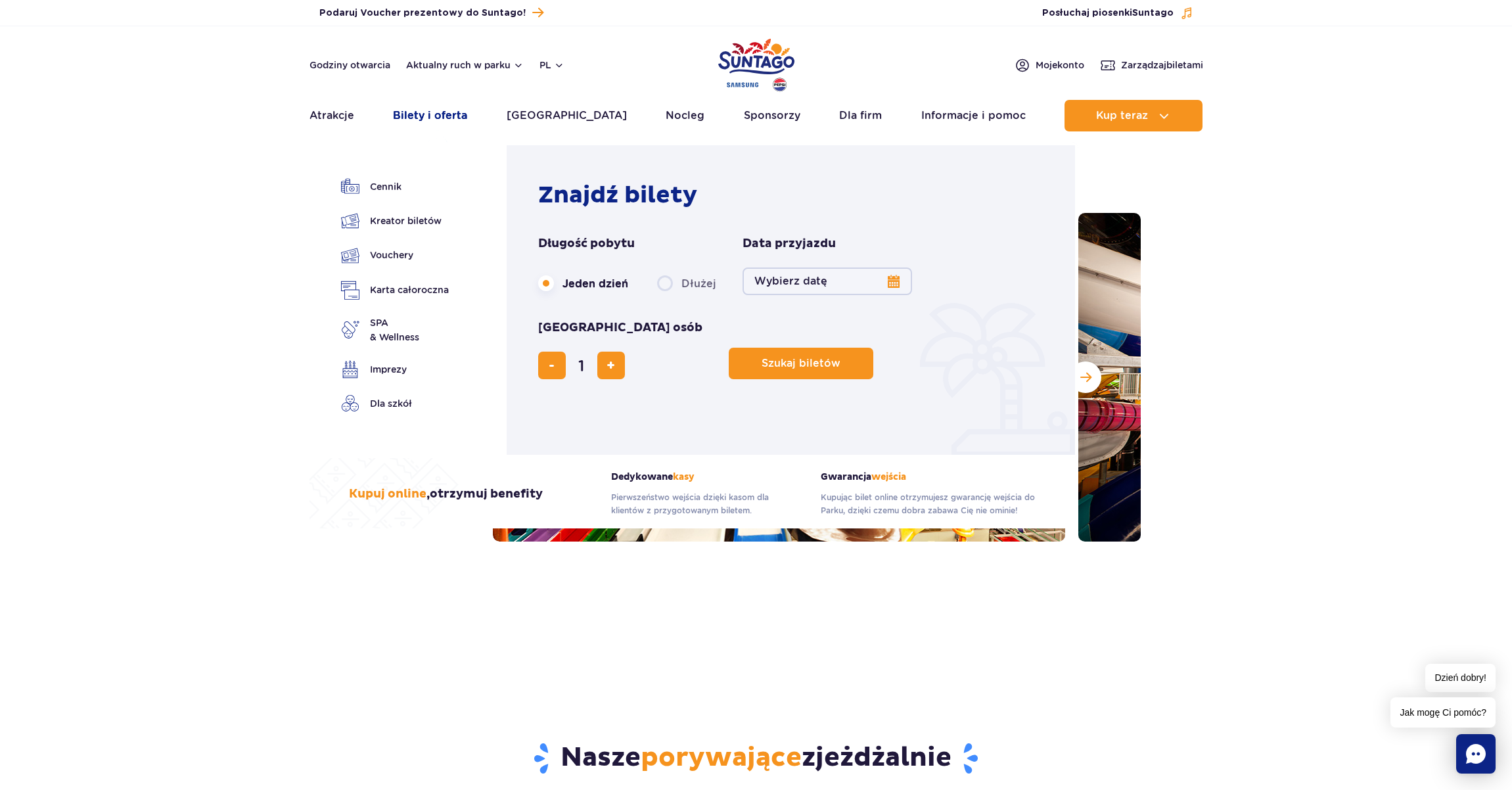
click at [456, 120] on link "Bilety i oferta" at bounding box center [430, 116] width 74 height 32
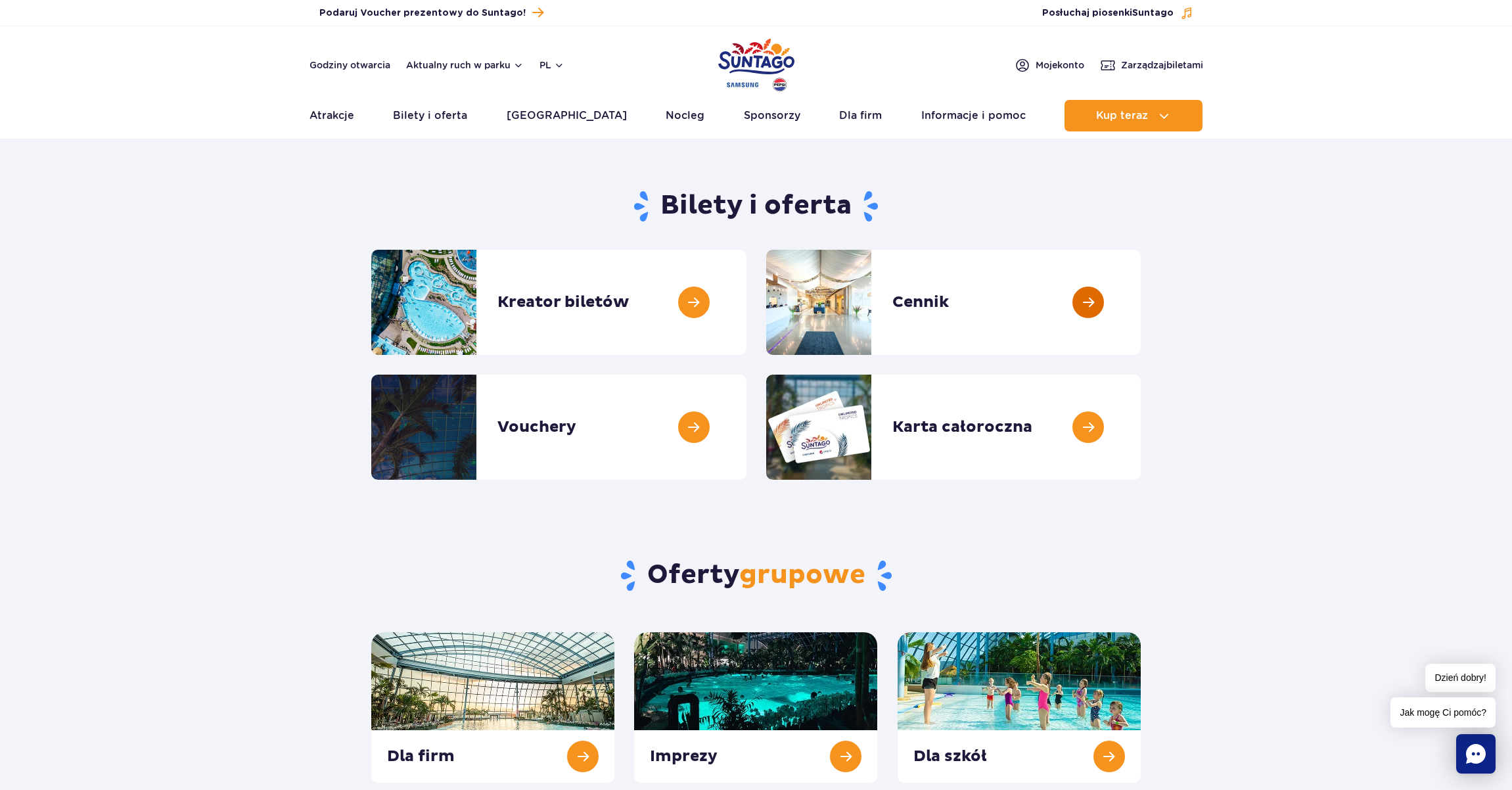
click at [1141, 294] on link at bounding box center [1141, 302] width 0 height 105
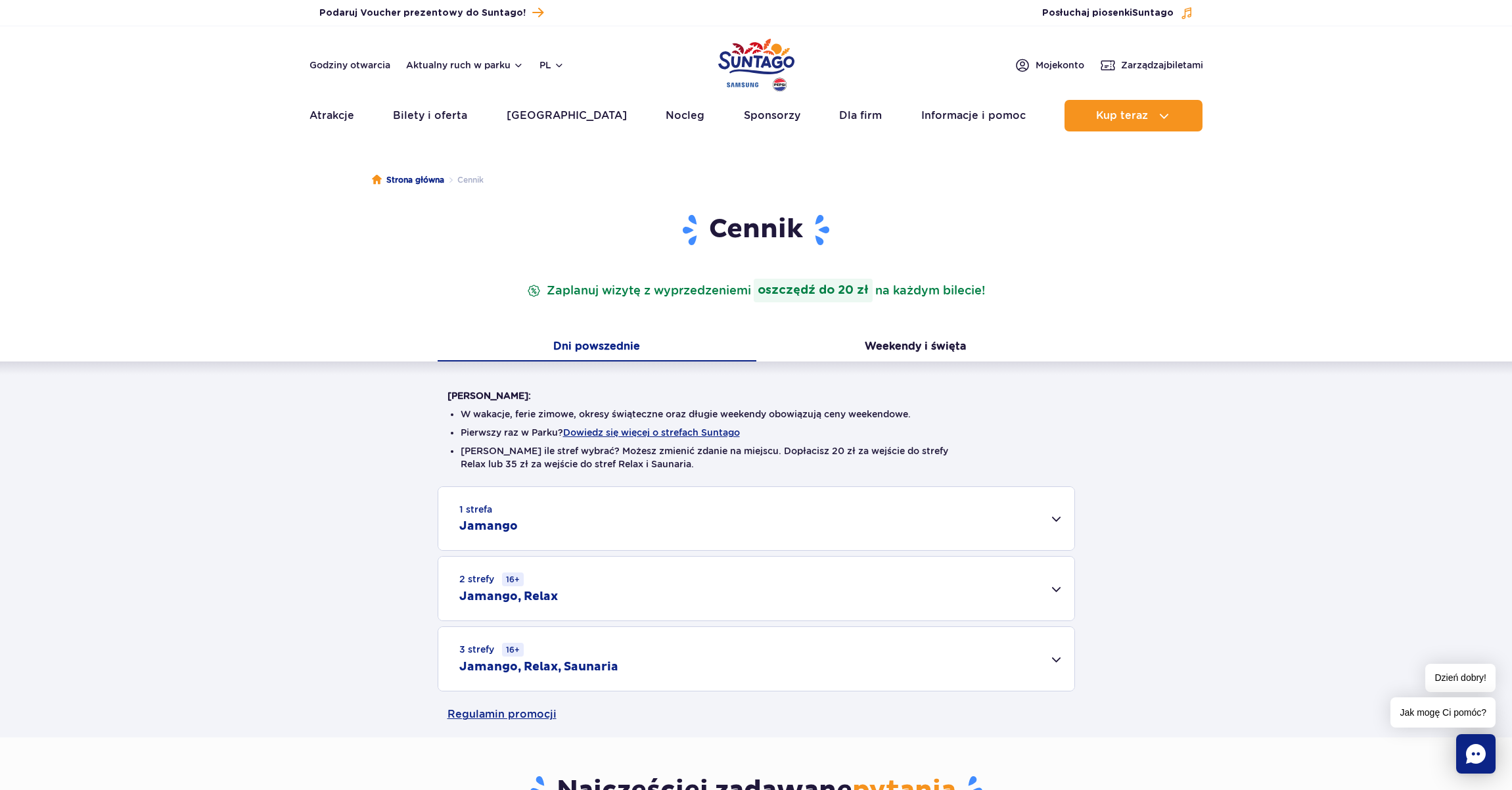
click at [644, 525] on div "1 strefa Jamango" at bounding box center [756, 518] width 636 height 63
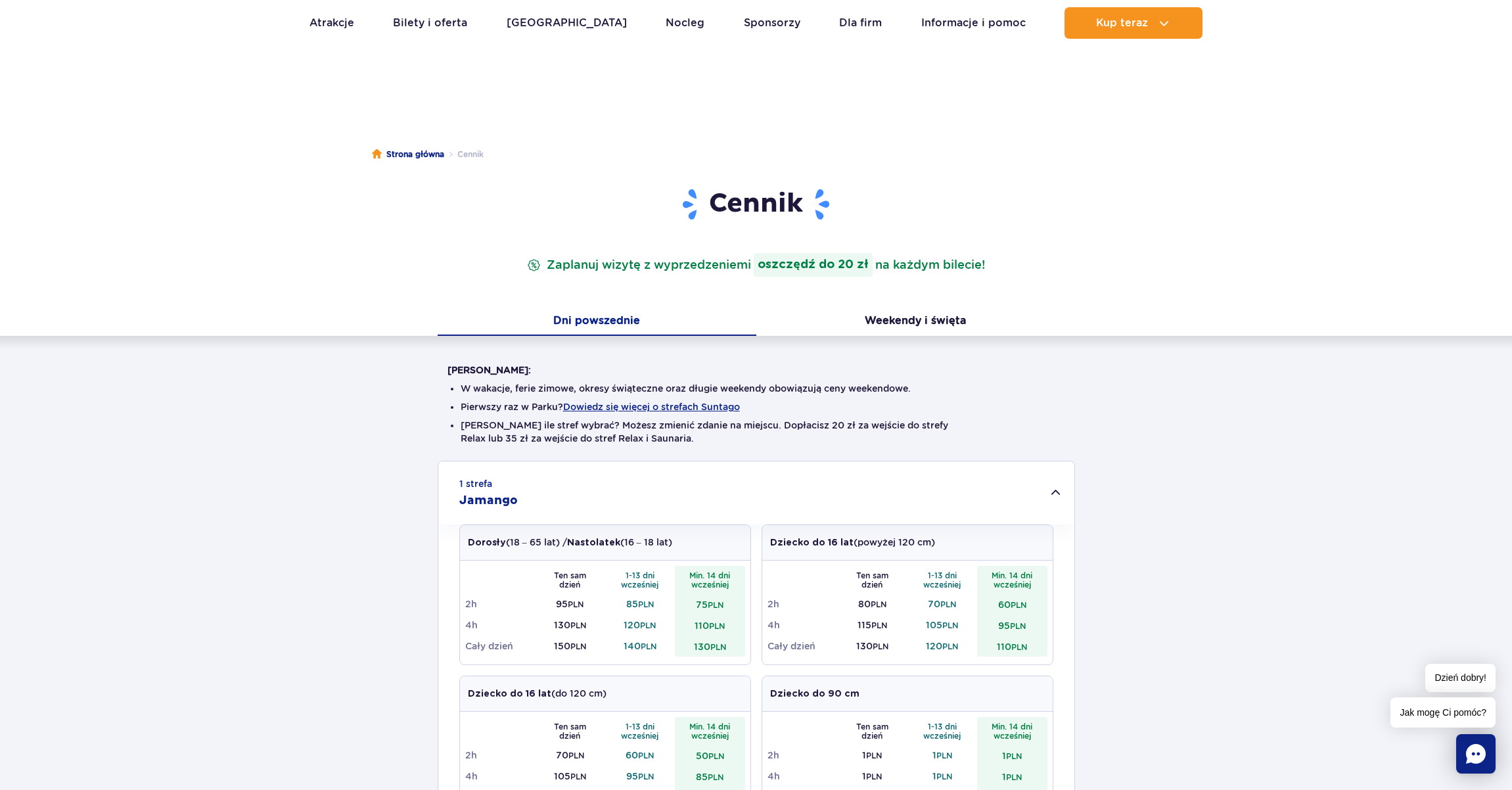
scroll to position [100, 0]
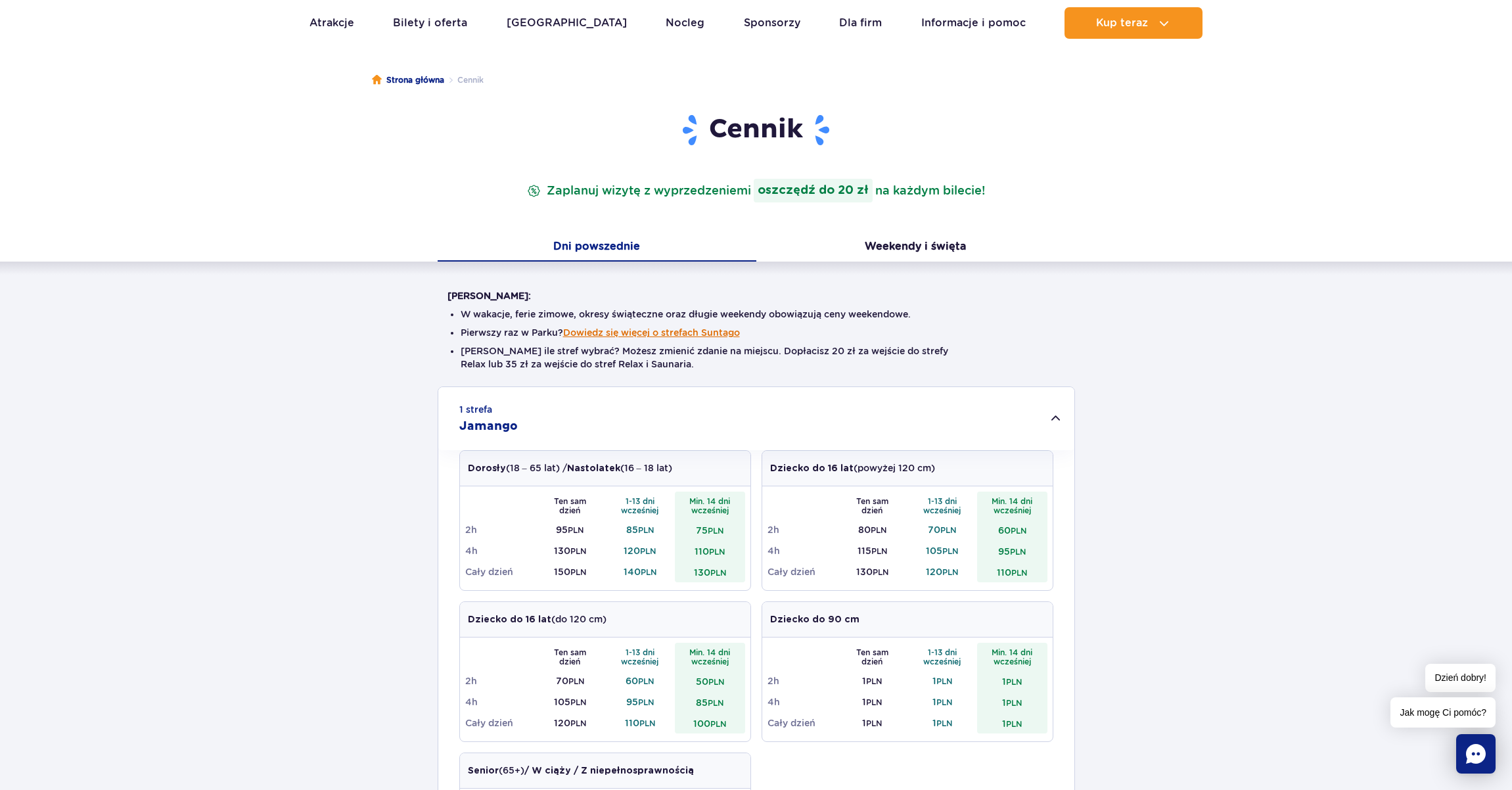
click at [634, 334] on button "Dowiedz się więcej o strefach Suntago" at bounding box center [651, 332] width 177 height 10
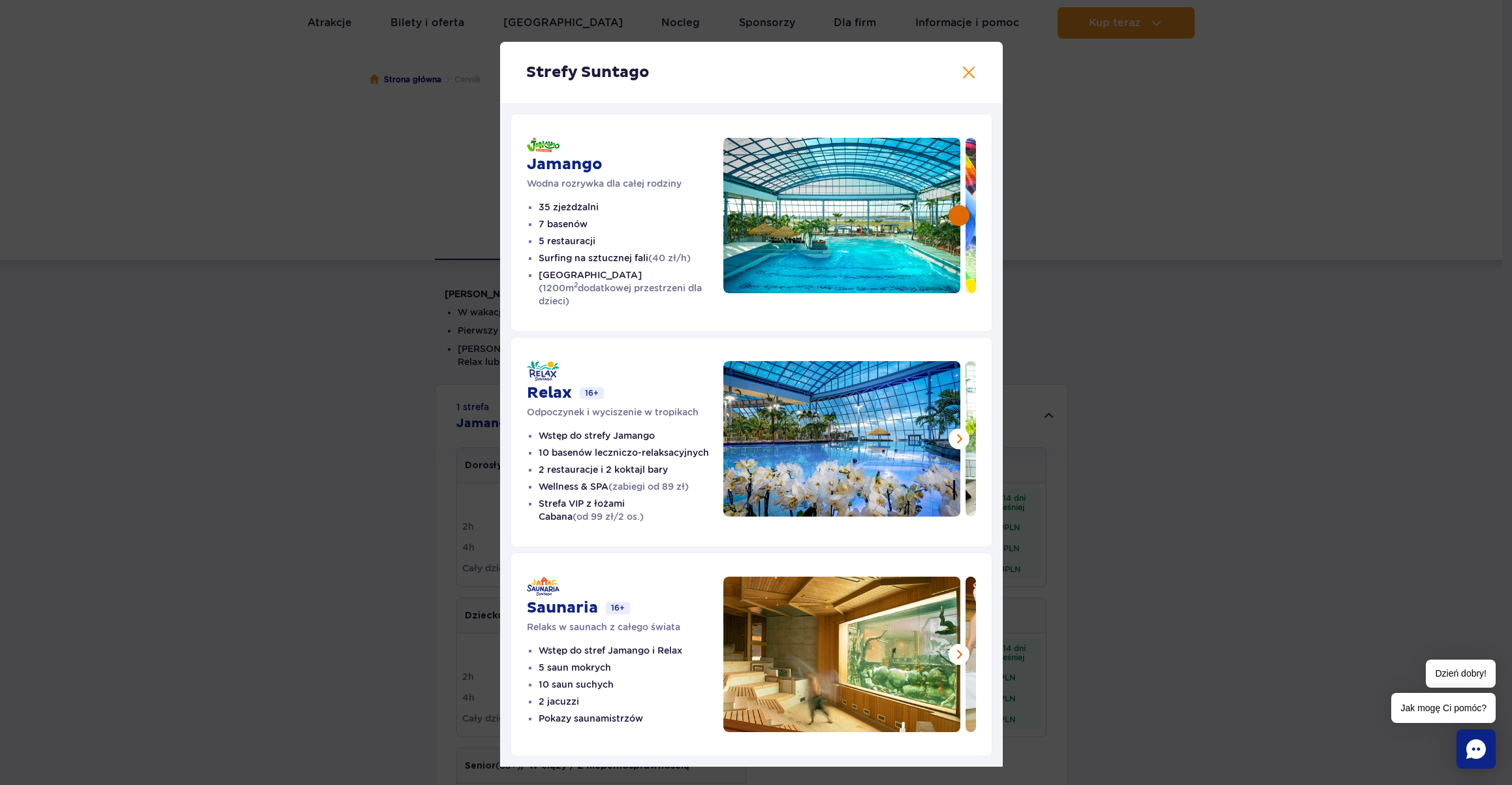
click at [949, 218] on button at bounding box center [959, 215] width 21 height 21
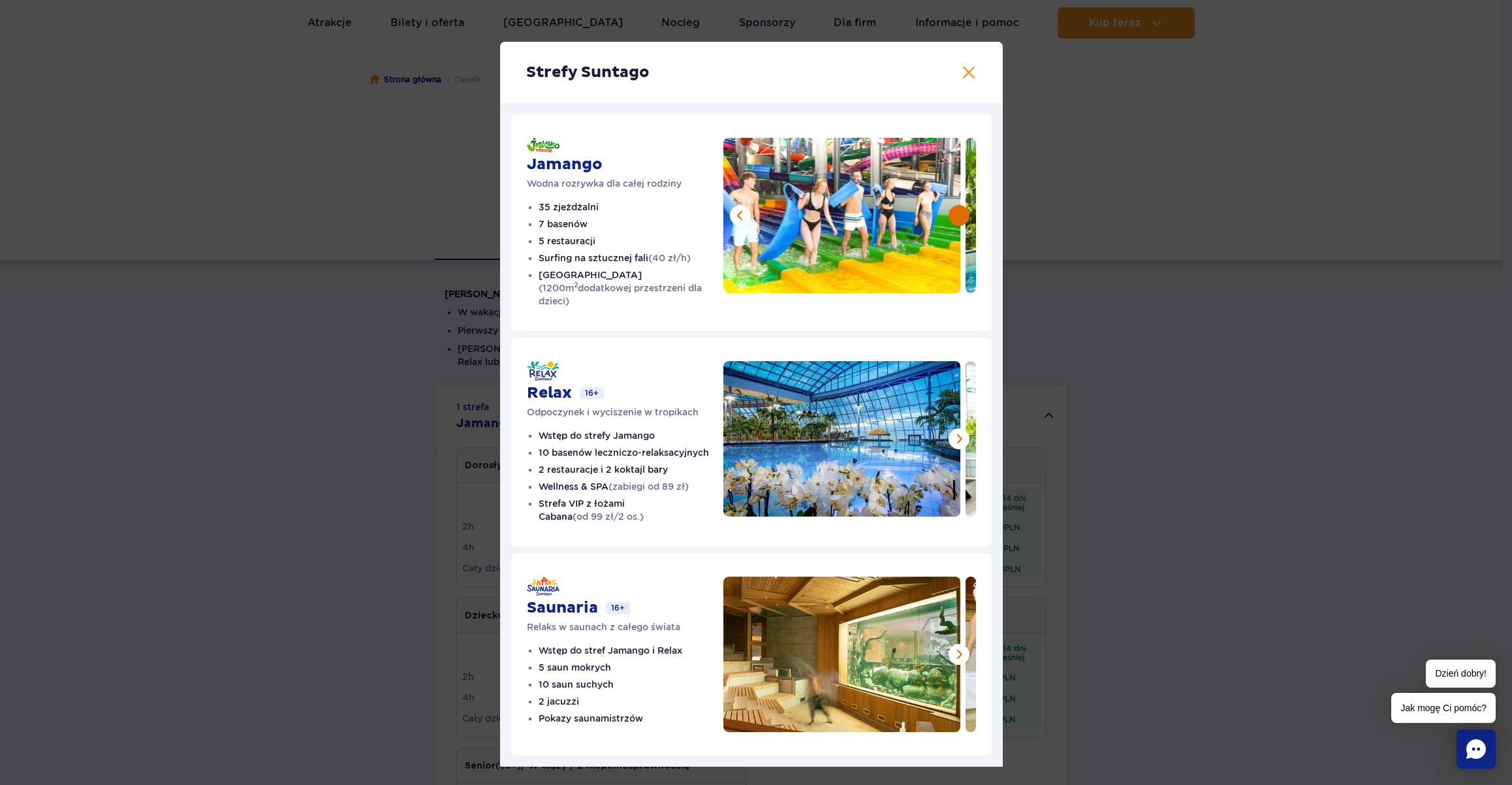
click at [949, 220] on button at bounding box center [959, 215] width 21 height 21
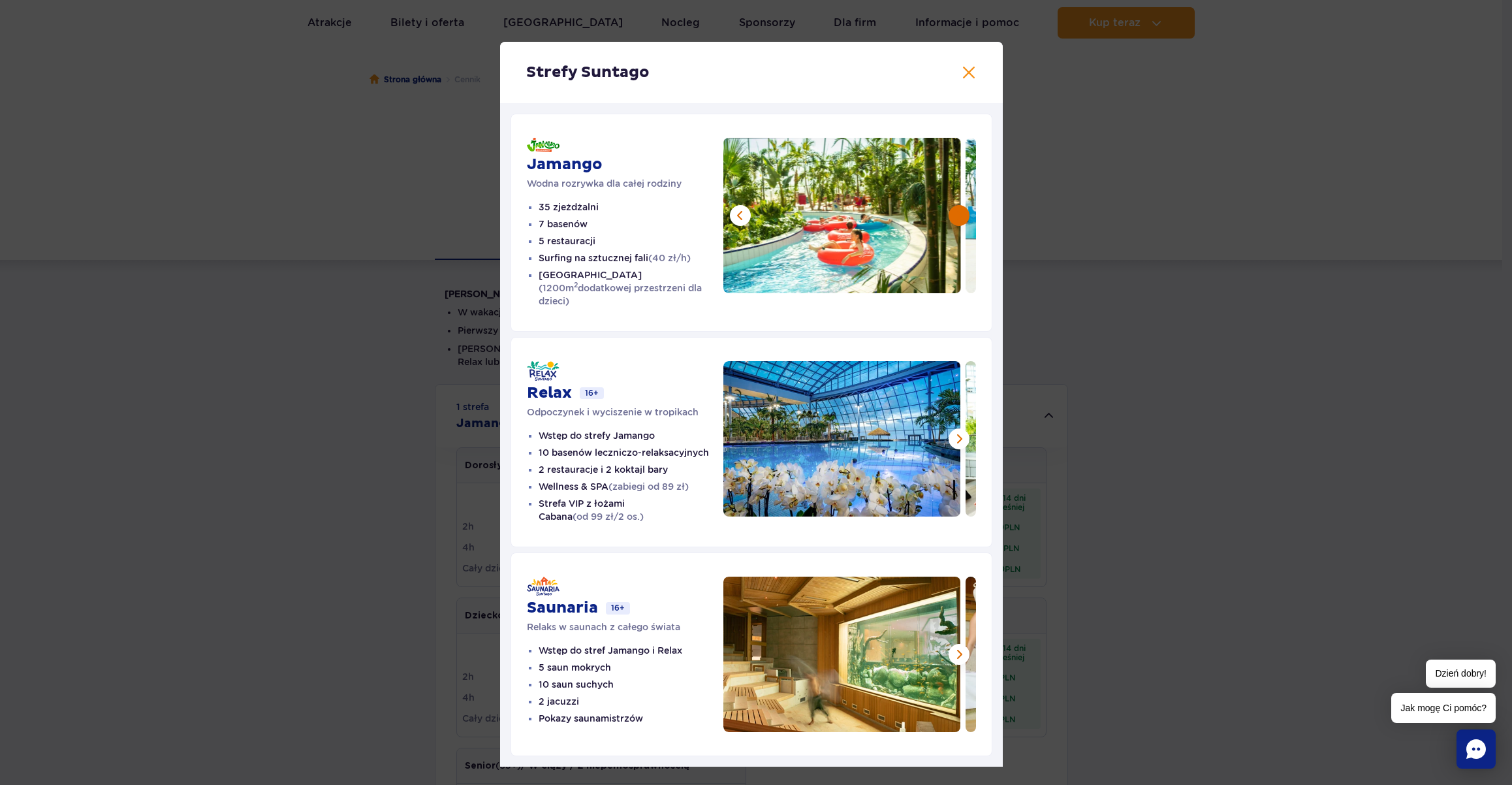
click at [949, 220] on button at bounding box center [959, 215] width 21 height 21
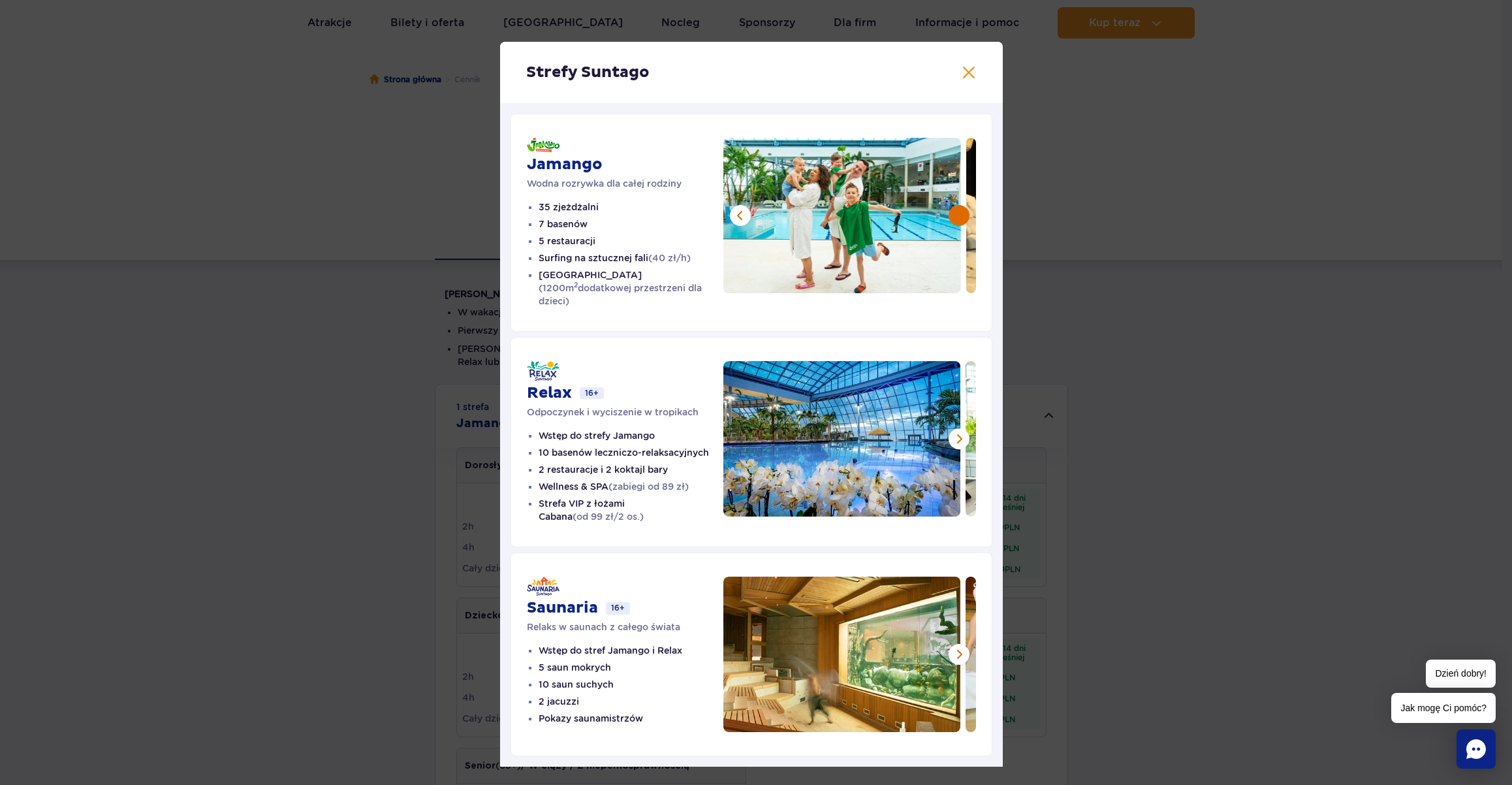
click at [949, 220] on button at bounding box center [959, 215] width 21 height 21
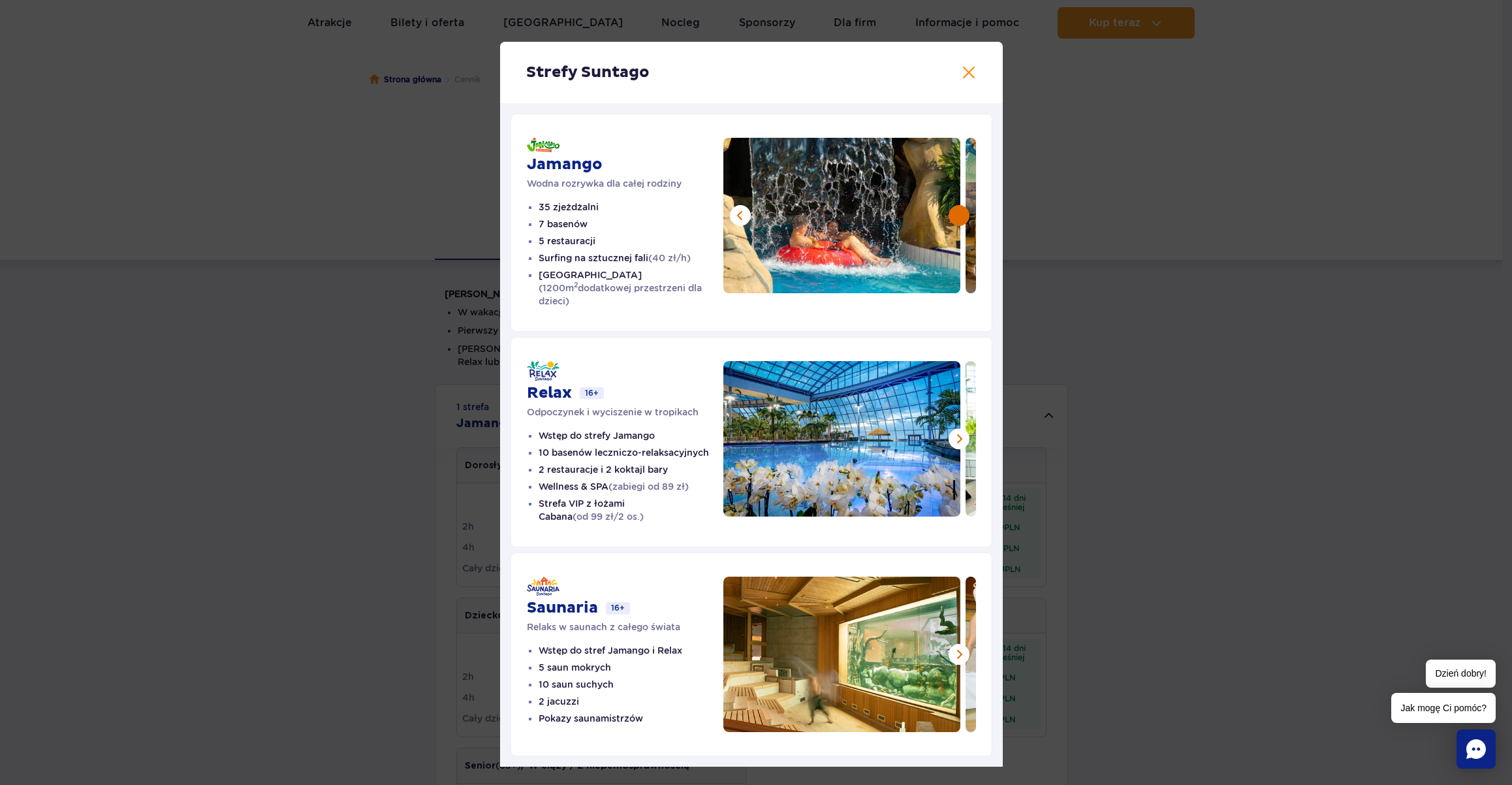
click at [949, 220] on button at bounding box center [959, 215] width 21 height 21
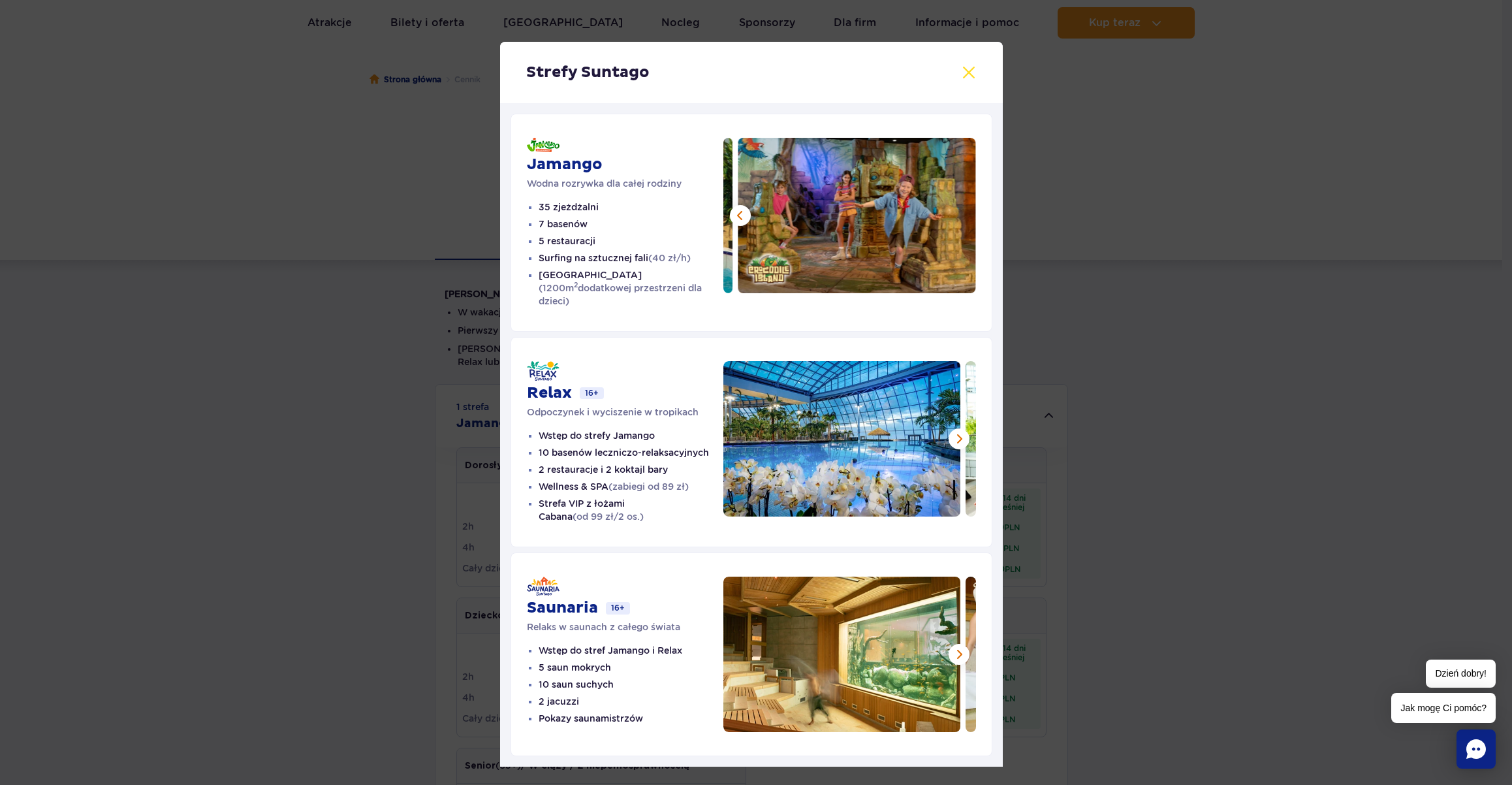
click at [963, 70] on button at bounding box center [968, 72] width 15 height 15
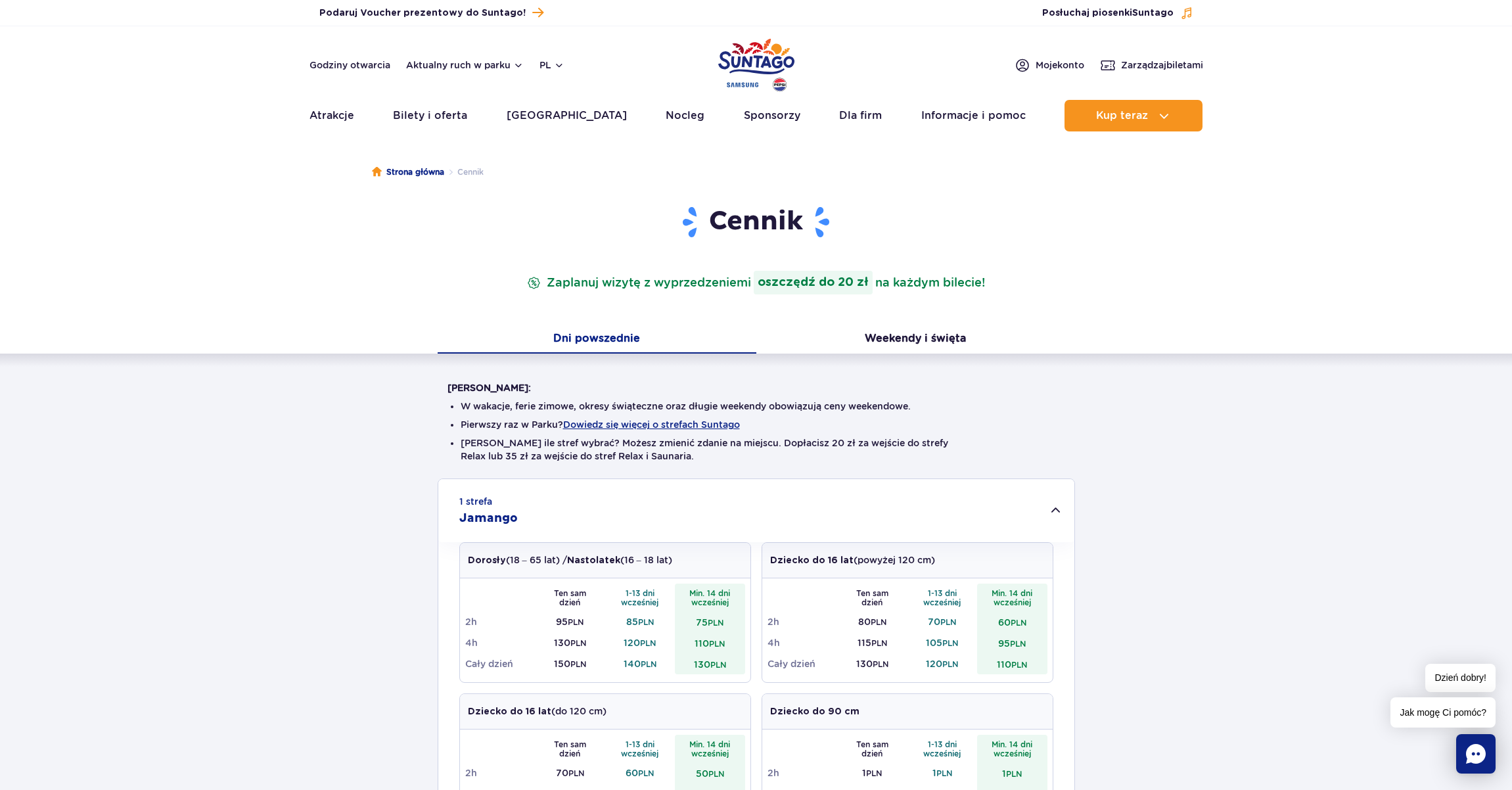
scroll to position [0, 0]
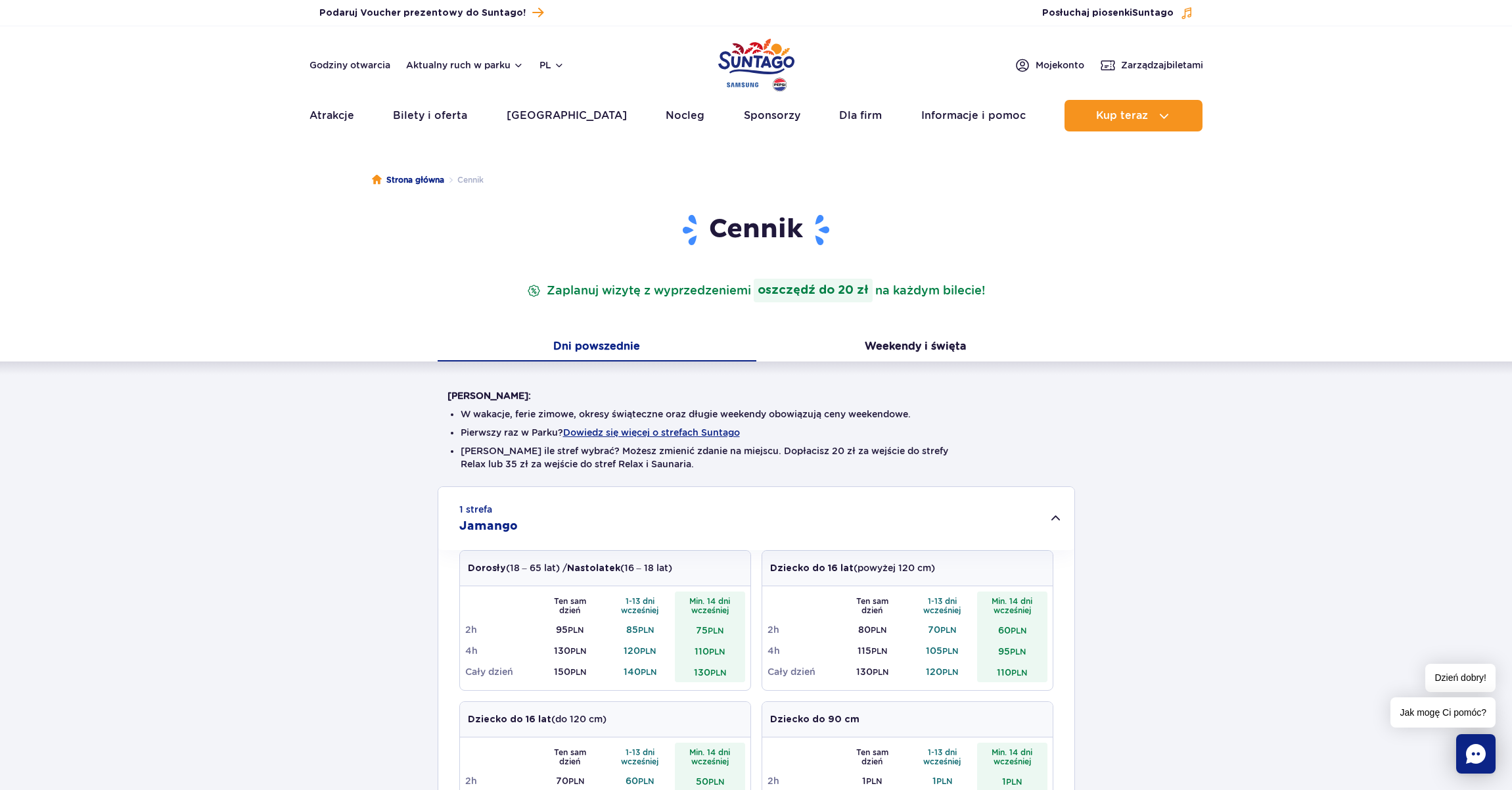
click at [632, 352] on button "Dni powszednie" at bounding box center [597, 348] width 319 height 28
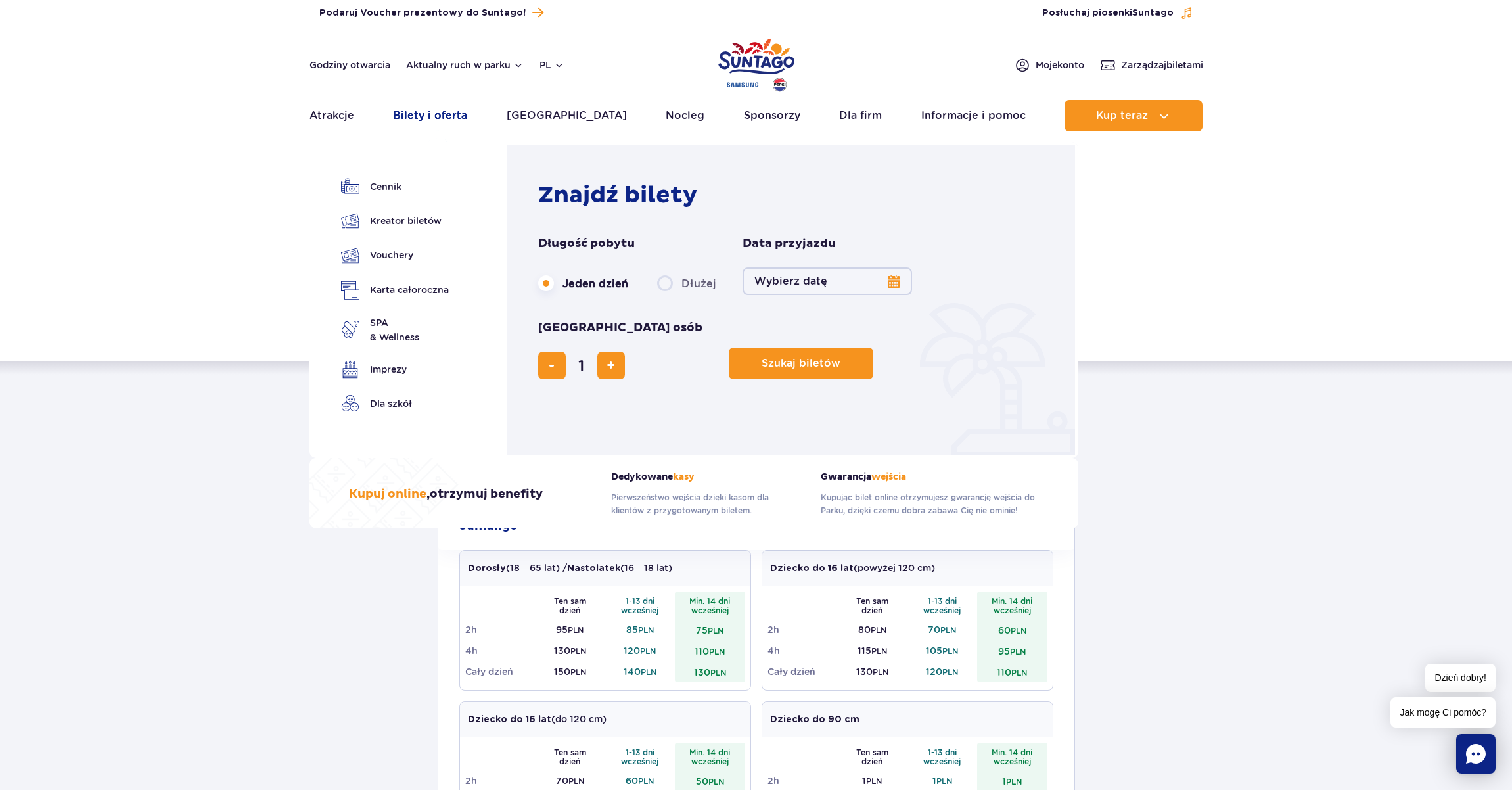
click at [458, 117] on link "Bilety i oferta" at bounding box center [430, 116] width 74 height 32
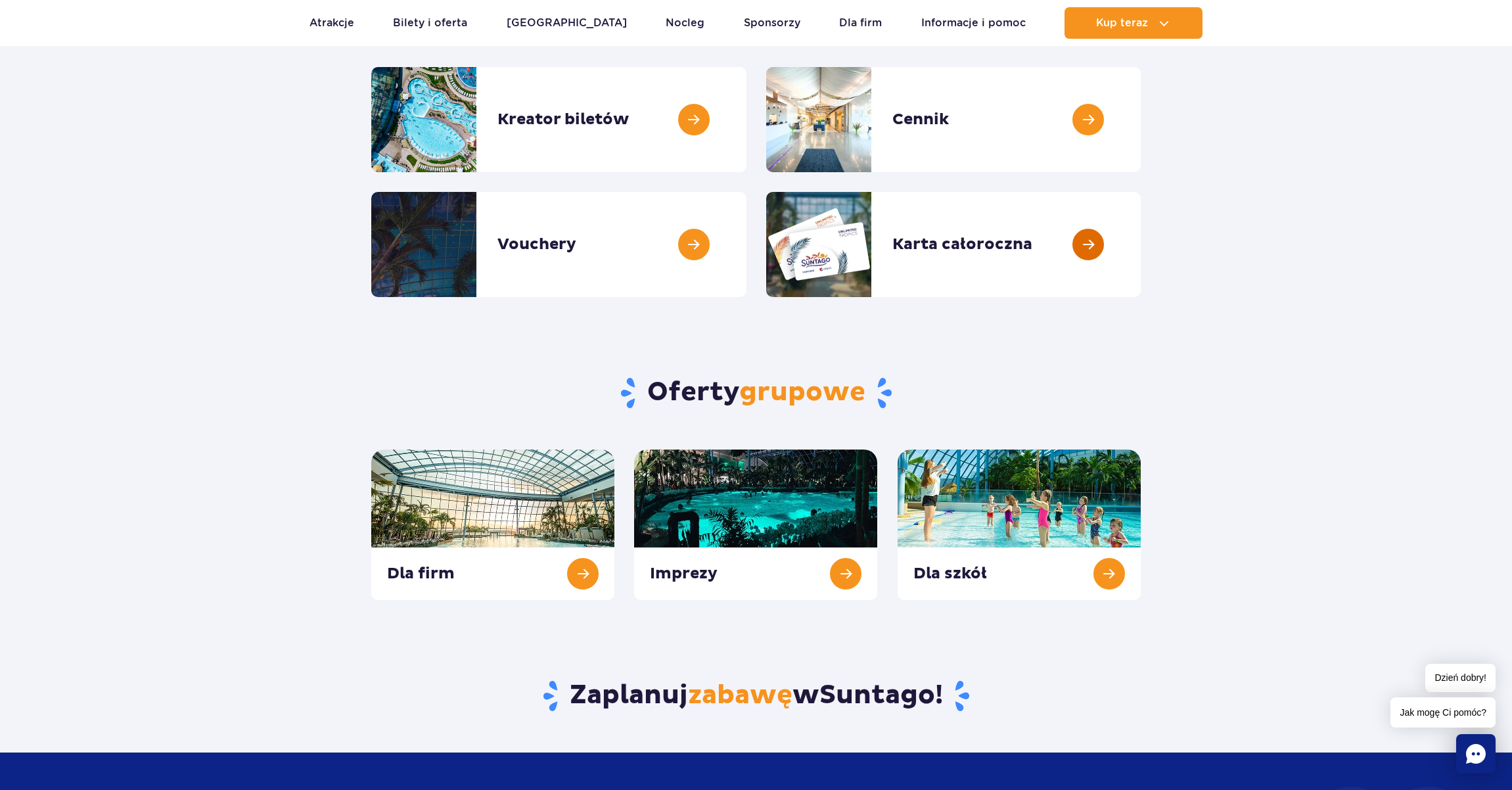
scroll to position [155, 0]
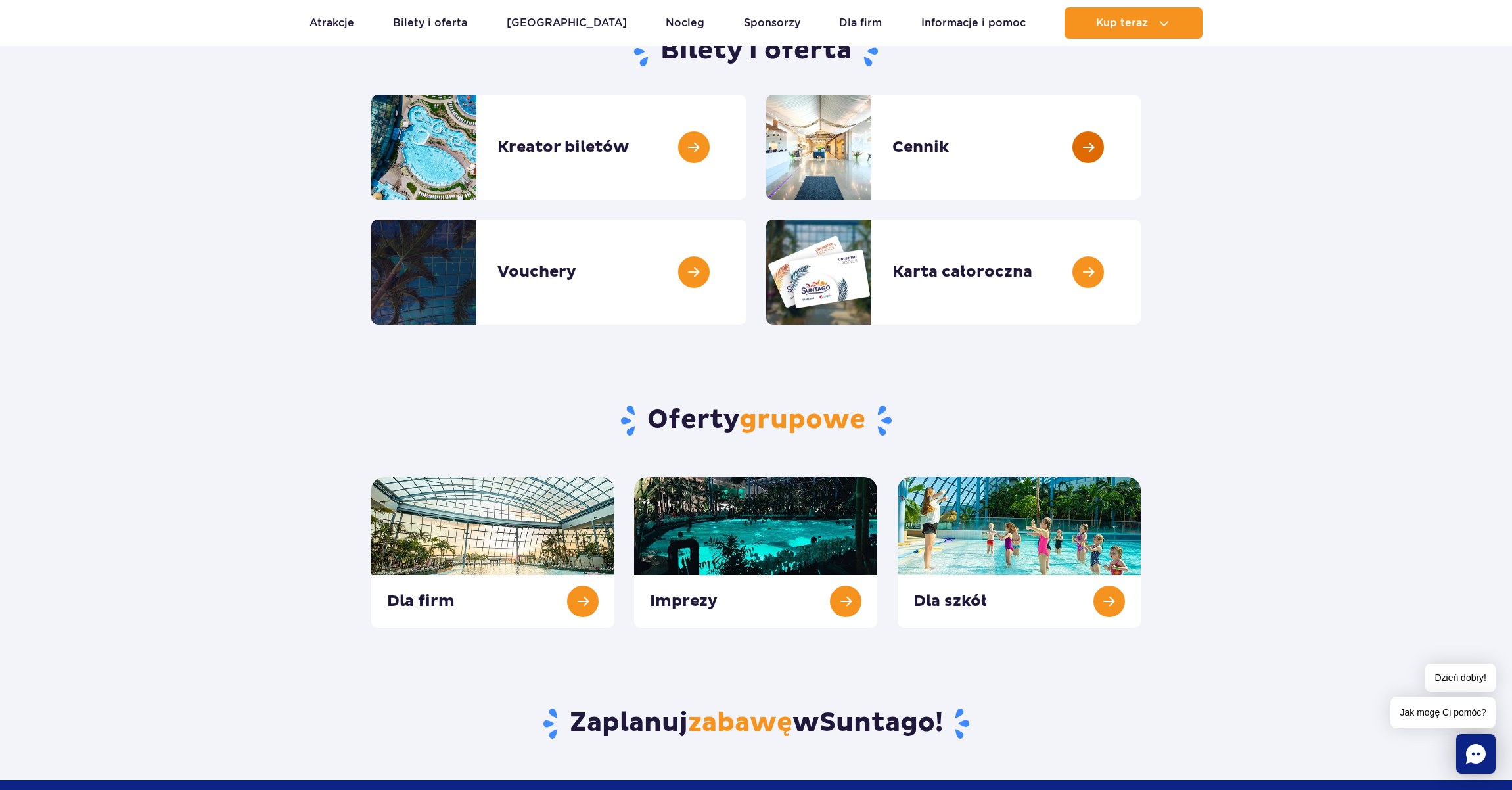
click at [1141, 155] on link at bounding box center [1141, 148] width 0 height 105
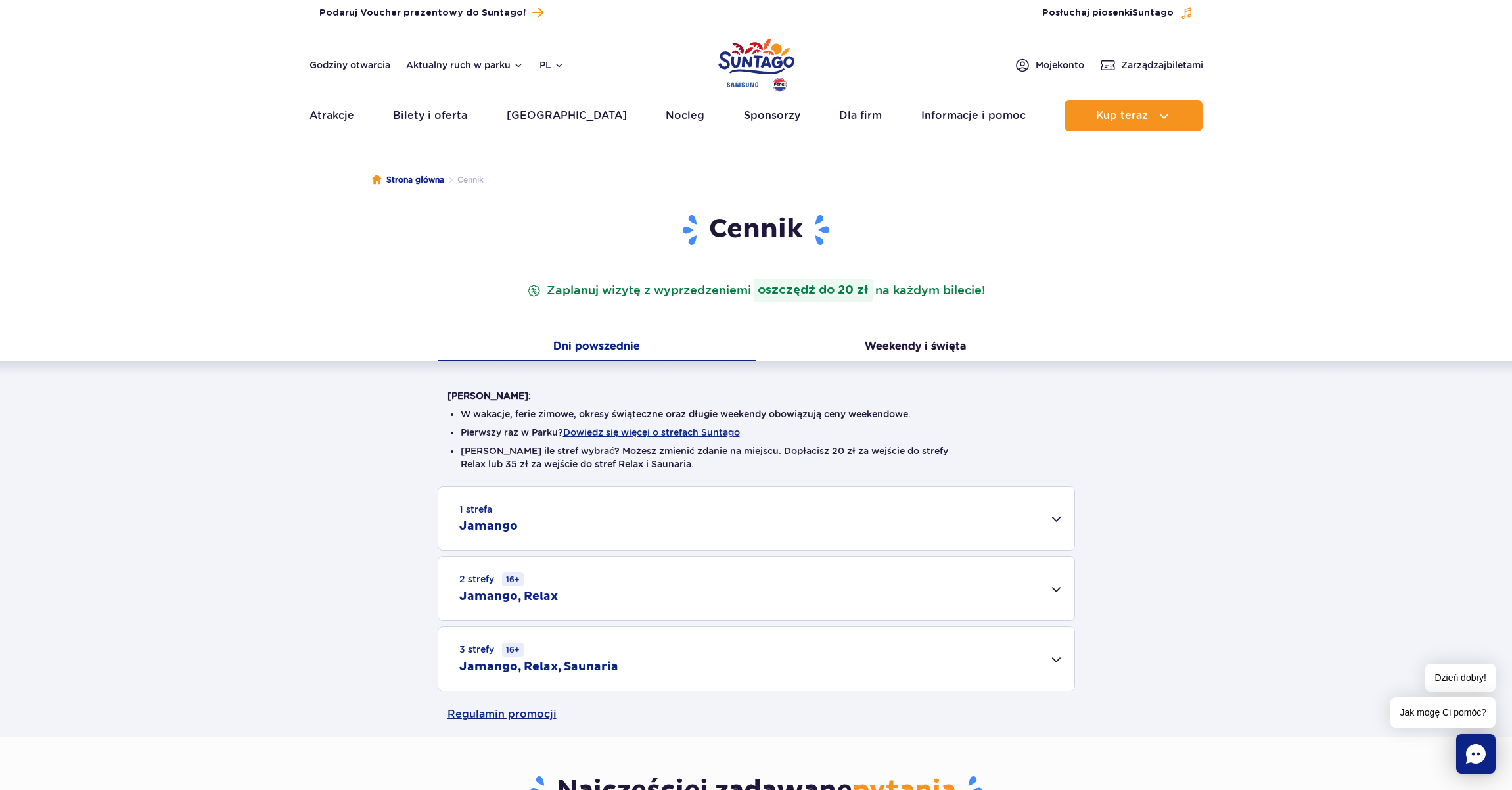
click at [788, 500] on div "1 strefa Jamango" at bounding box center [756, 518] width 636 height 63
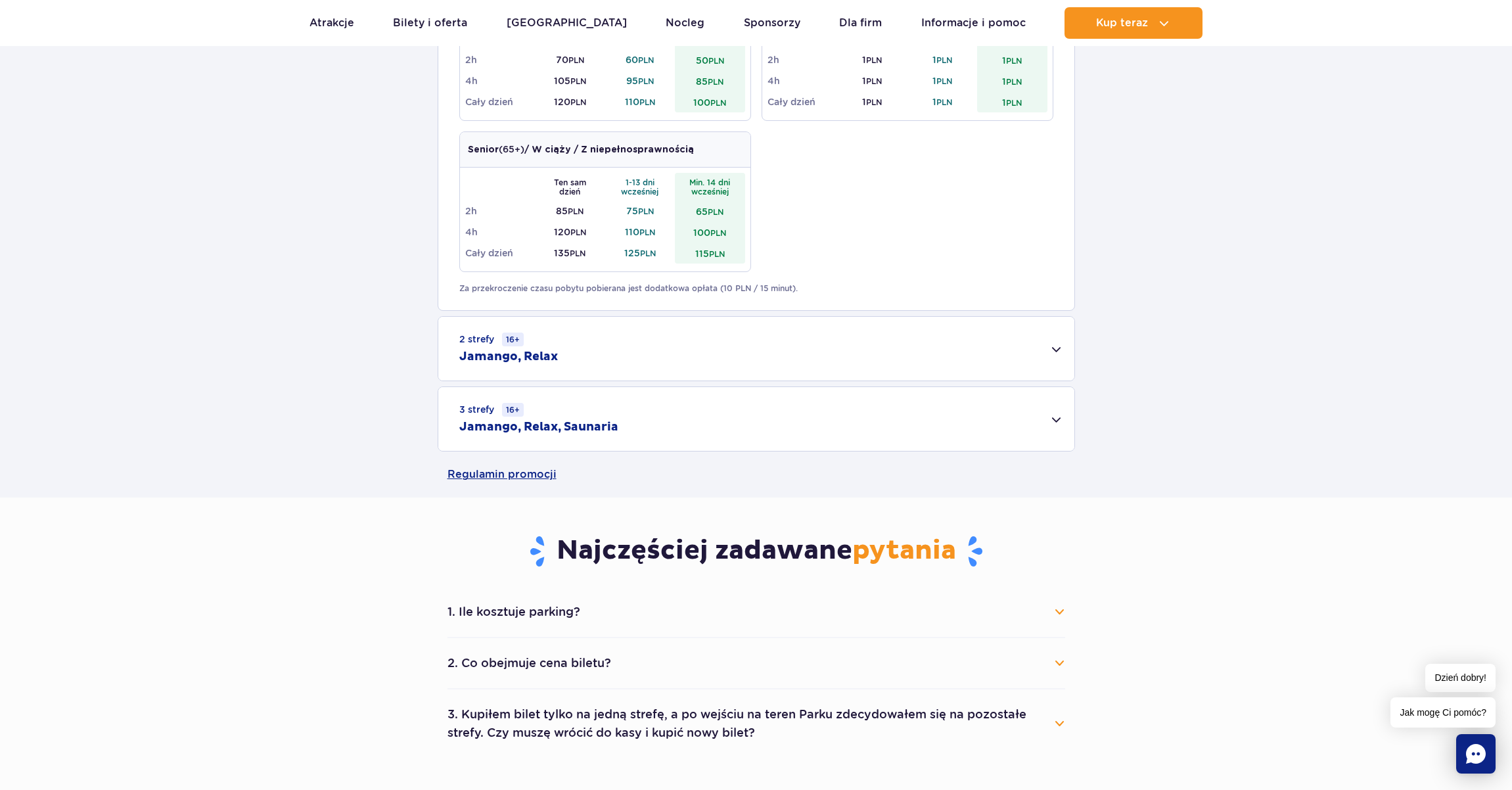
scroll to position [1127, 0]
